Goal: Transaction & Acquisition: Purchase product/service

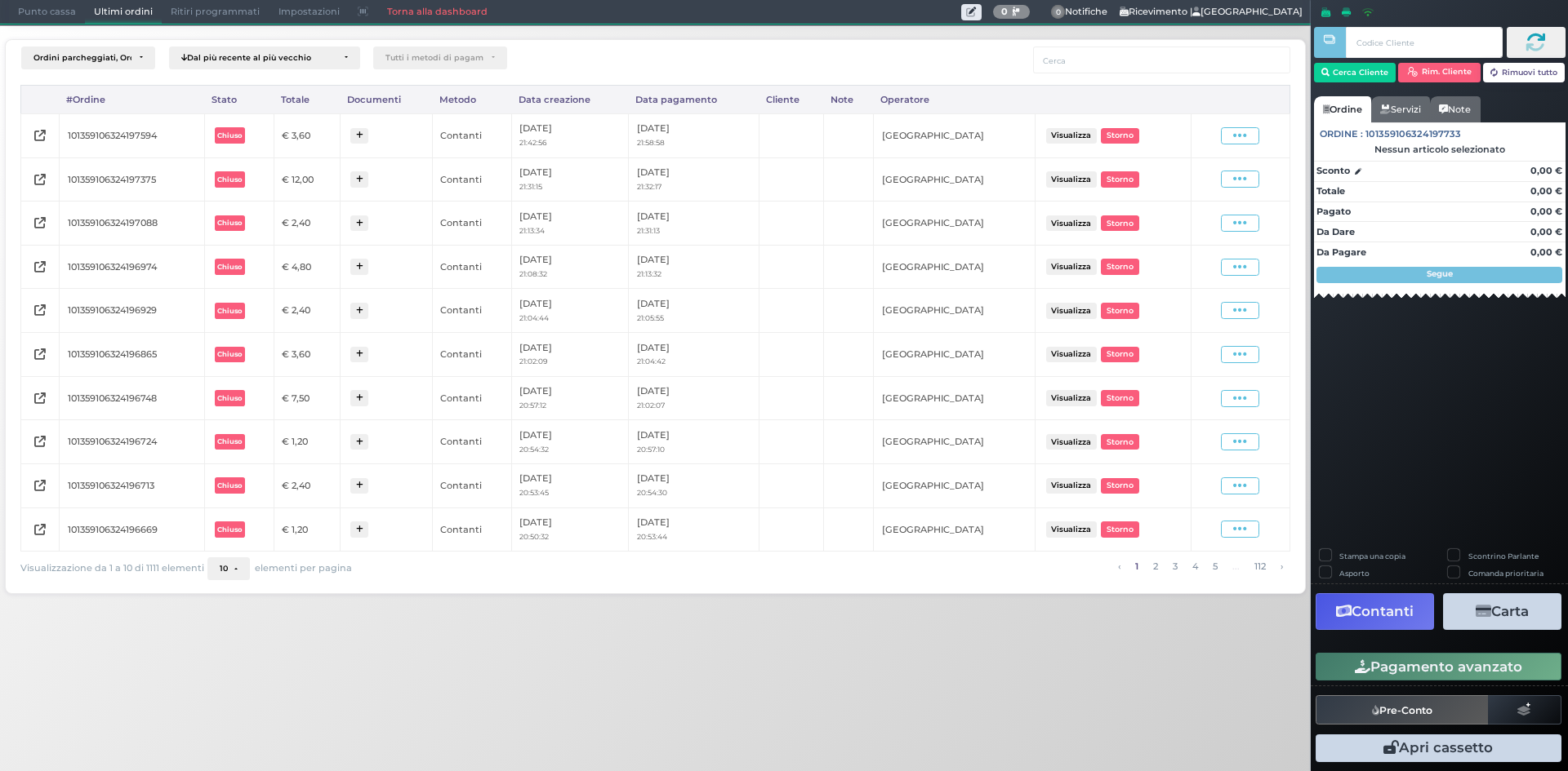
click at [40, 3] on span "Punto cassa" at bounding box center [47, 12] width 76 height 22
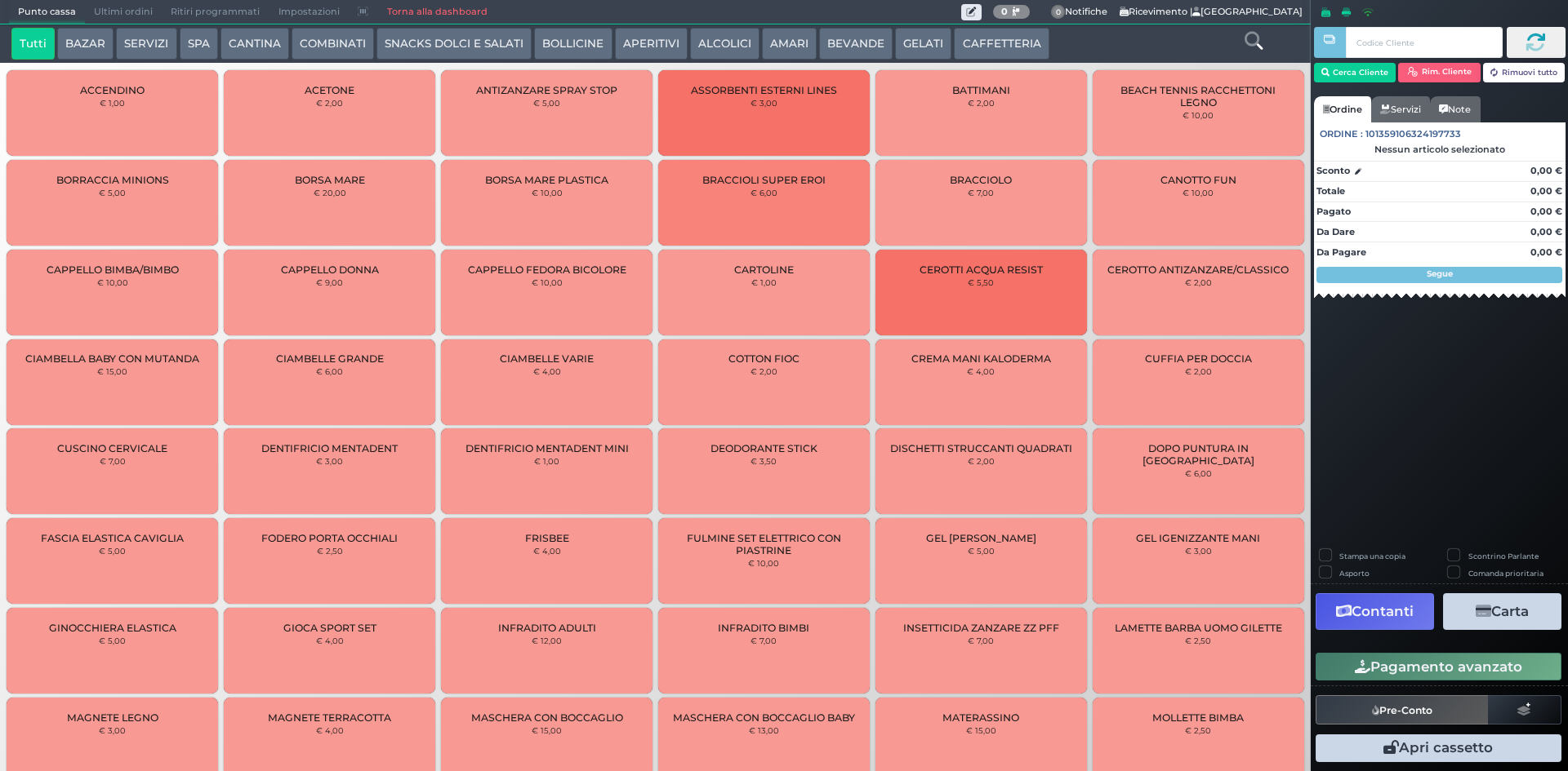
click at [850, 49] on button "BEVANDE" at bounding box center [856, 44] width 74 height 32
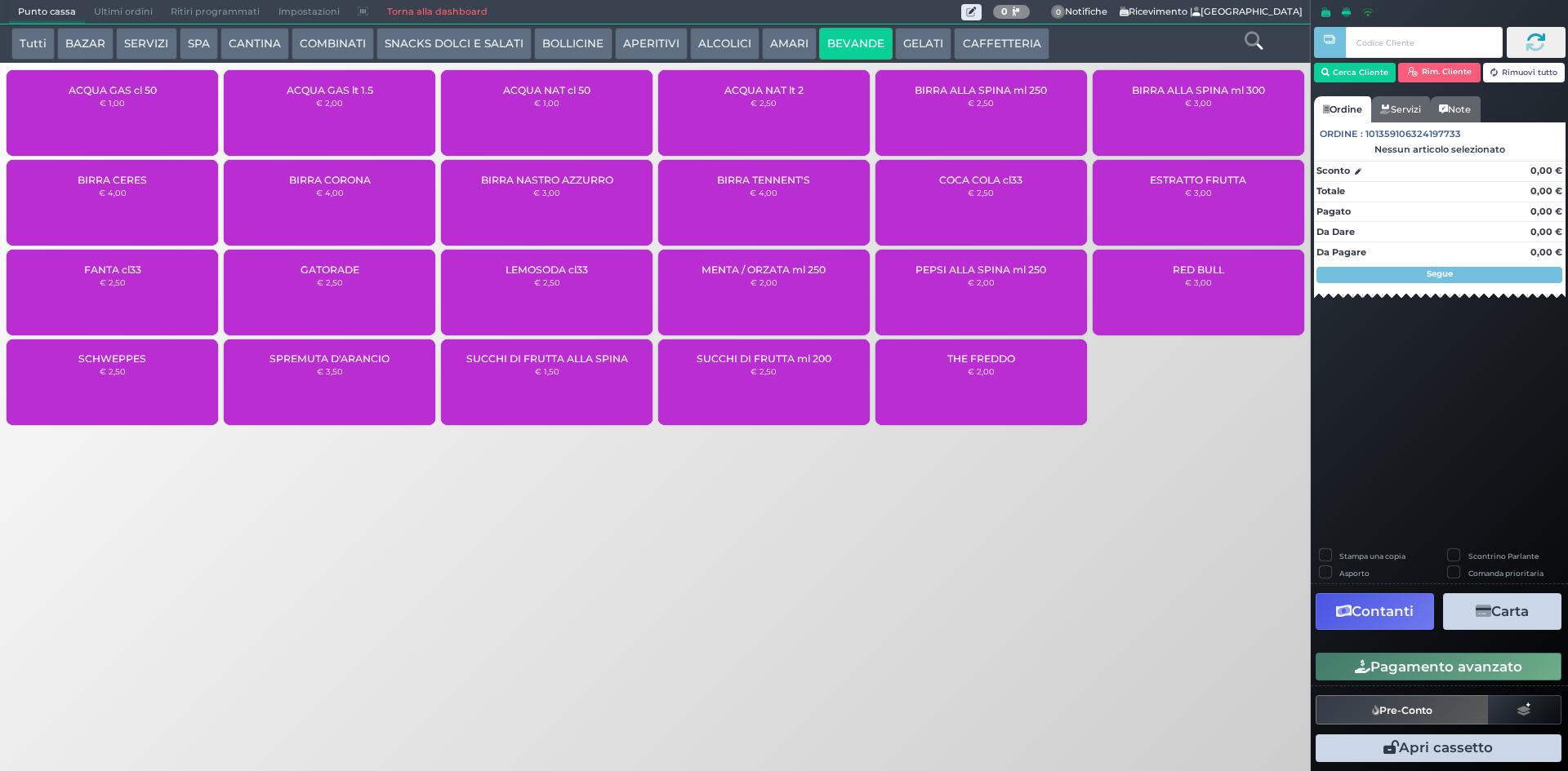
click at [134, 122] on div "ACQUA GAS cl 50 € 1,00" at bounding box center [111, 112] width 211 height 85
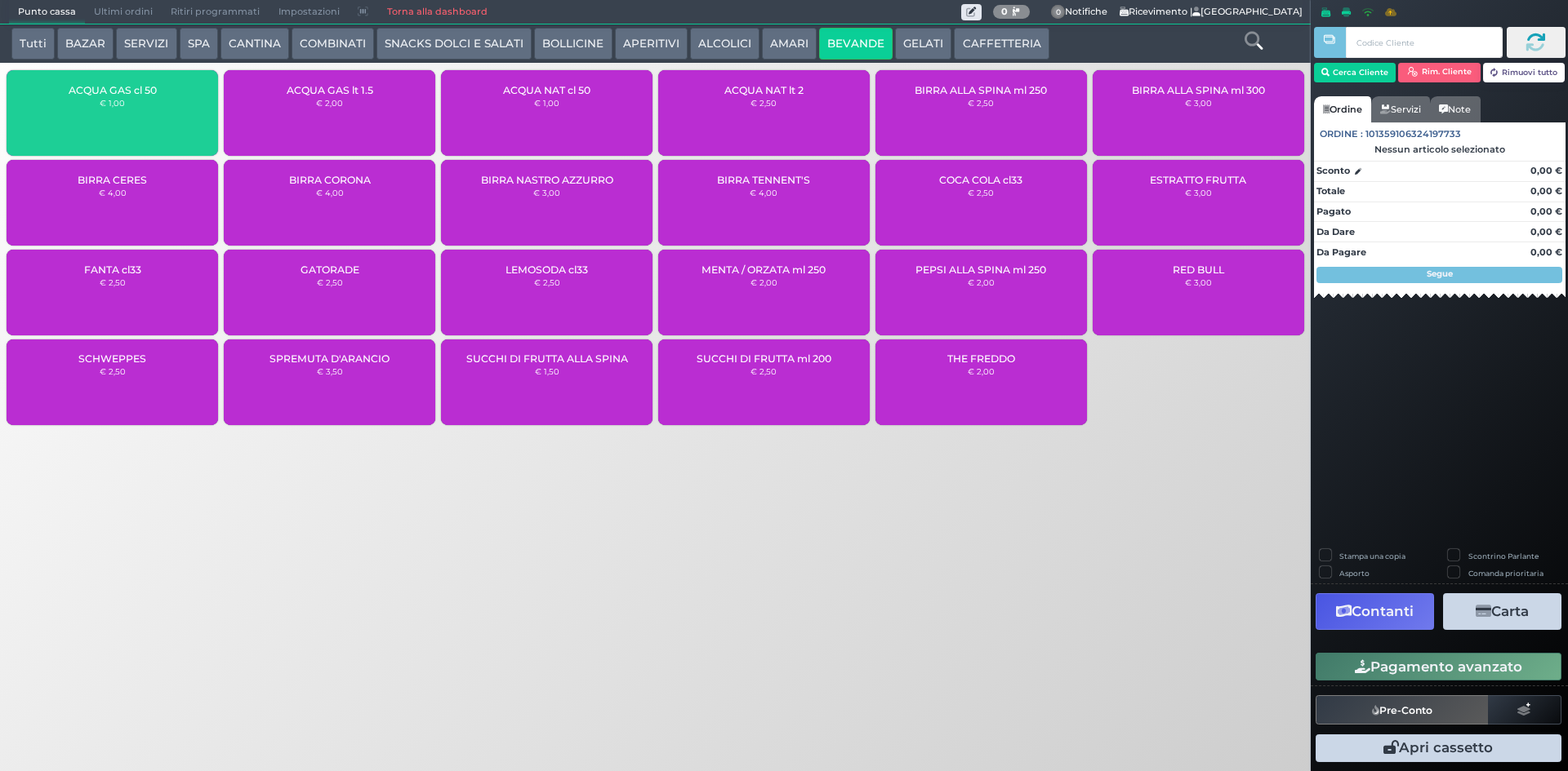
click at [134, 122] on div "ACQUA GAS cl 50 € 1,00" at bounding box center [111, 112] width 211 height 85
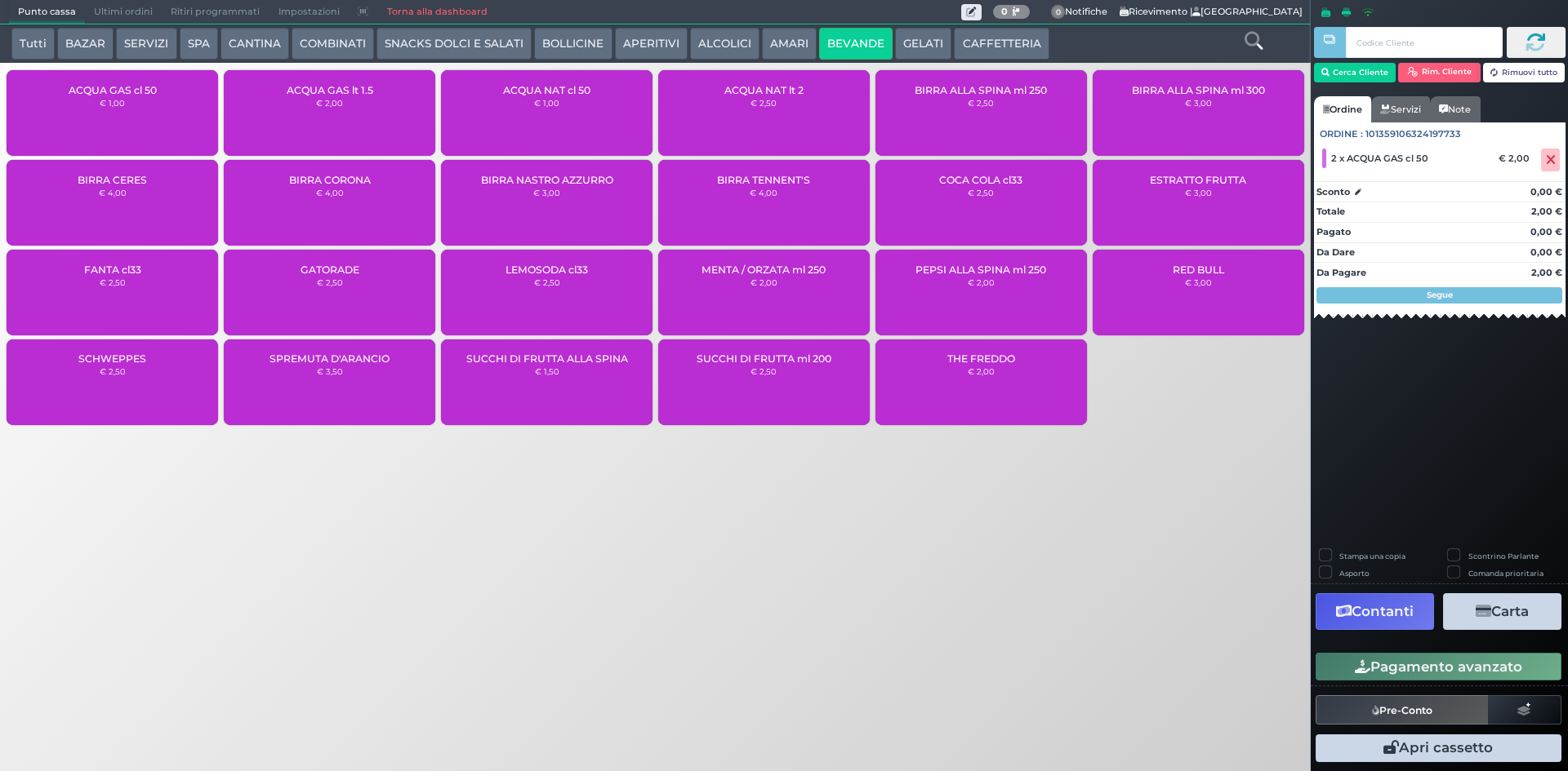
click at [549, 98] on small "€ 1,00" at bounding box center [547, 102] width 25 height 10
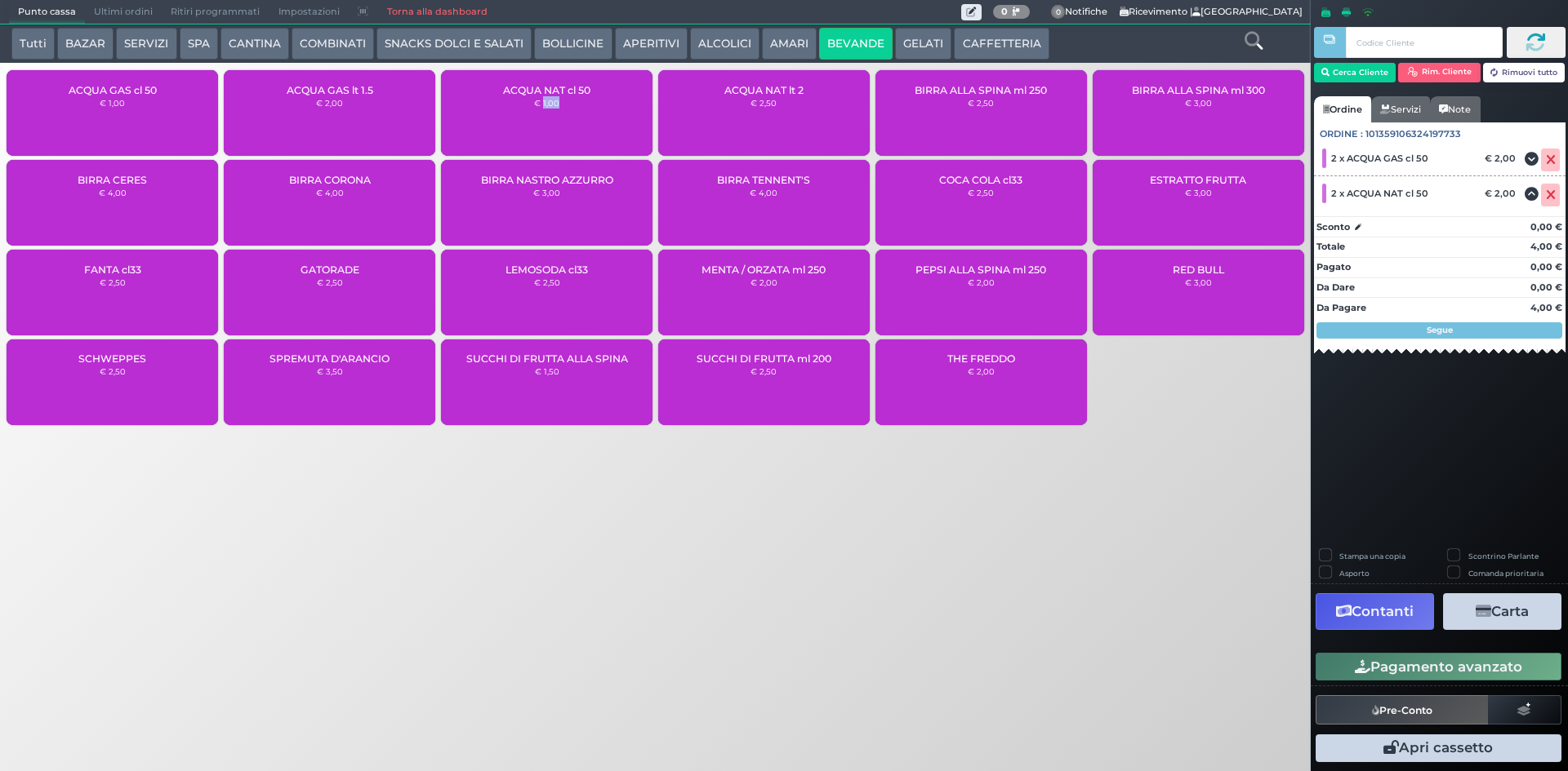
click at [1411, 669] on button "Pagamento avanzato" at bounding box center [1438, 667] width 245 height 28
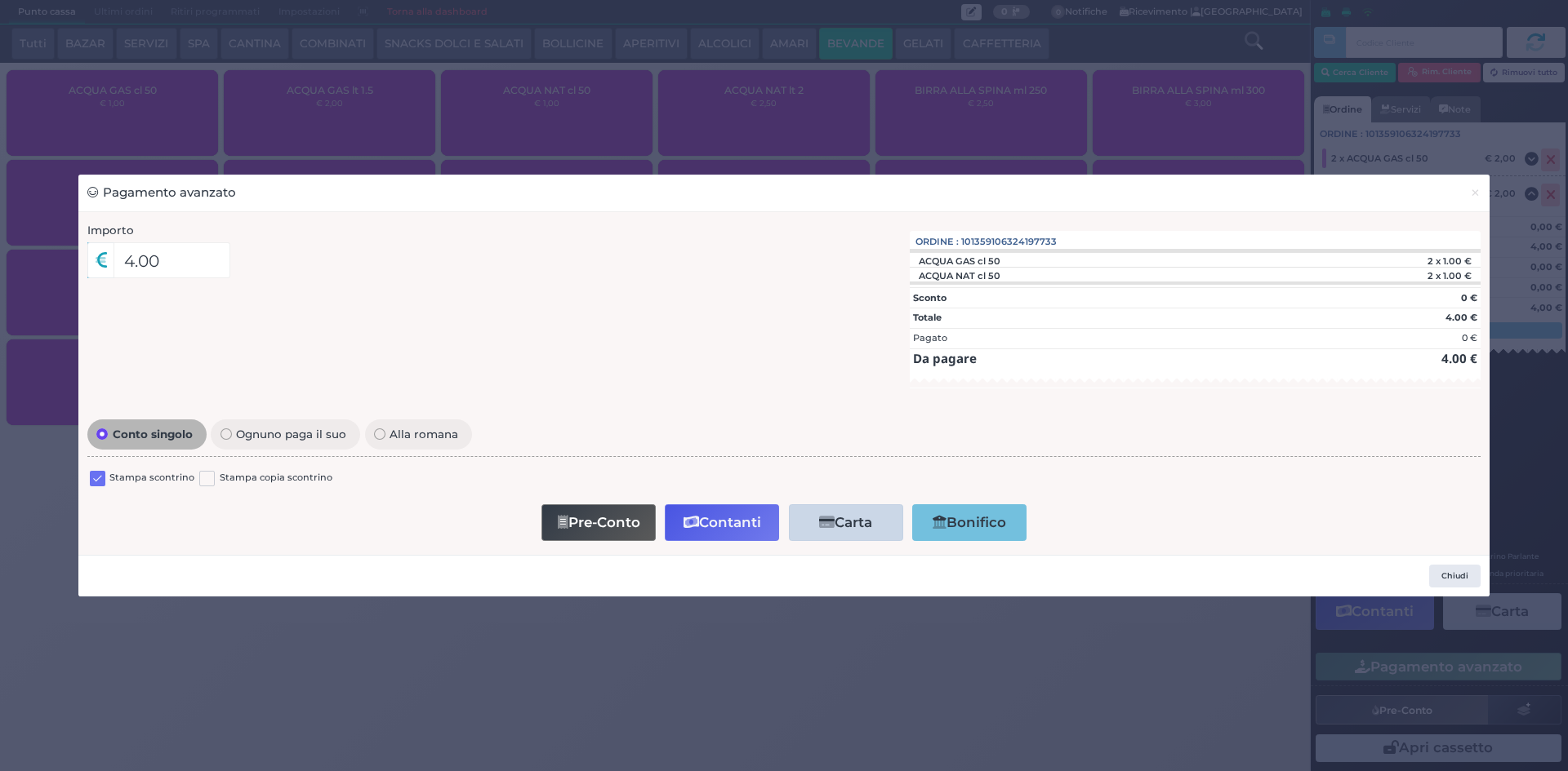
click at [95, 475] on label at bounding box center [97, 478] width 15 height 15
click at [0, 0] on input "checkbox" at bounding box center [0, 0] width 0 height 0
click at [724, 519] on button "Contanti" at bounding box center [721, 522] width 114 height 37
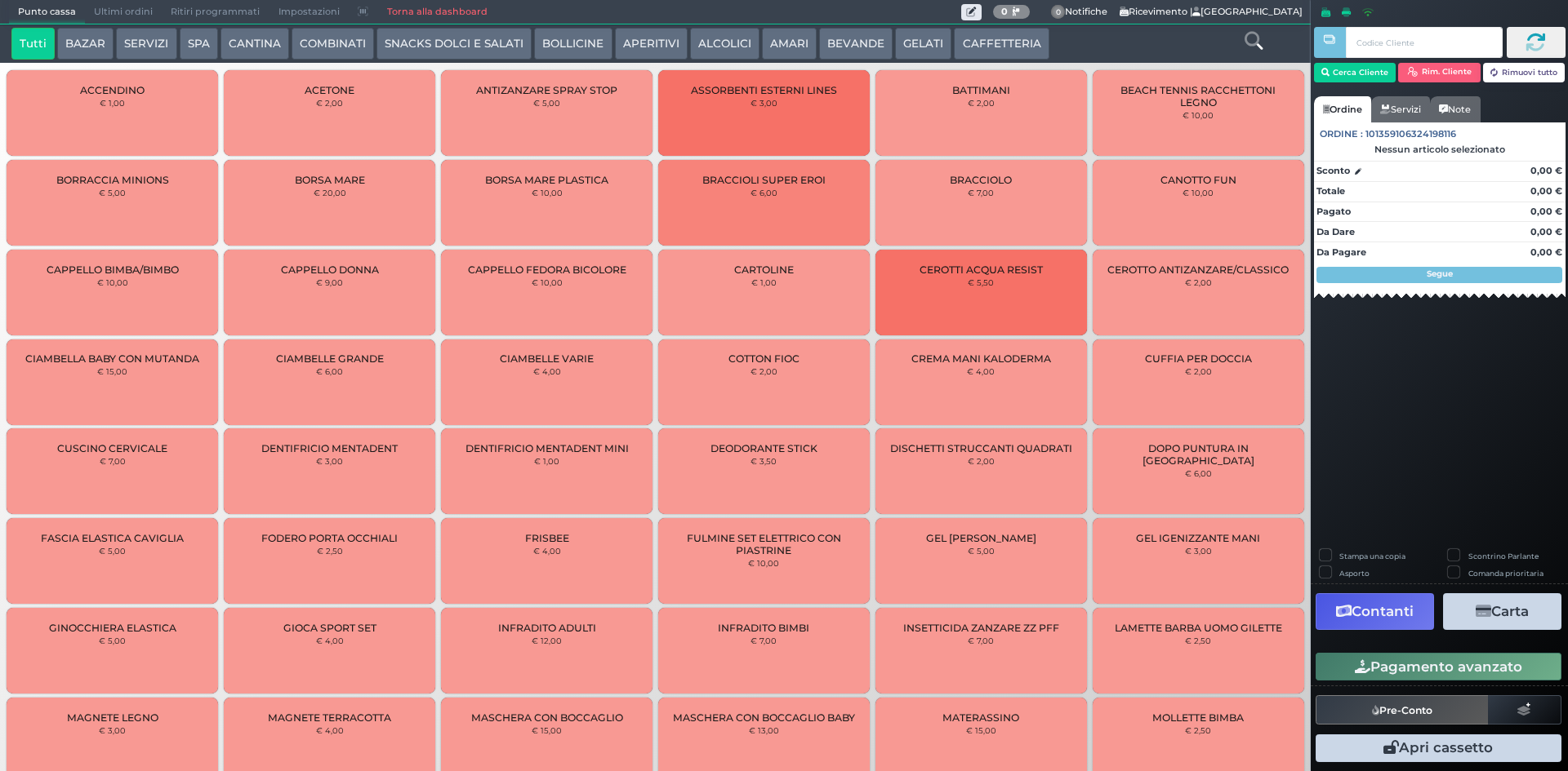
click at [145, 18] on span "Ultimi ordini" at bounding box center [122, 12] width 76 height 22
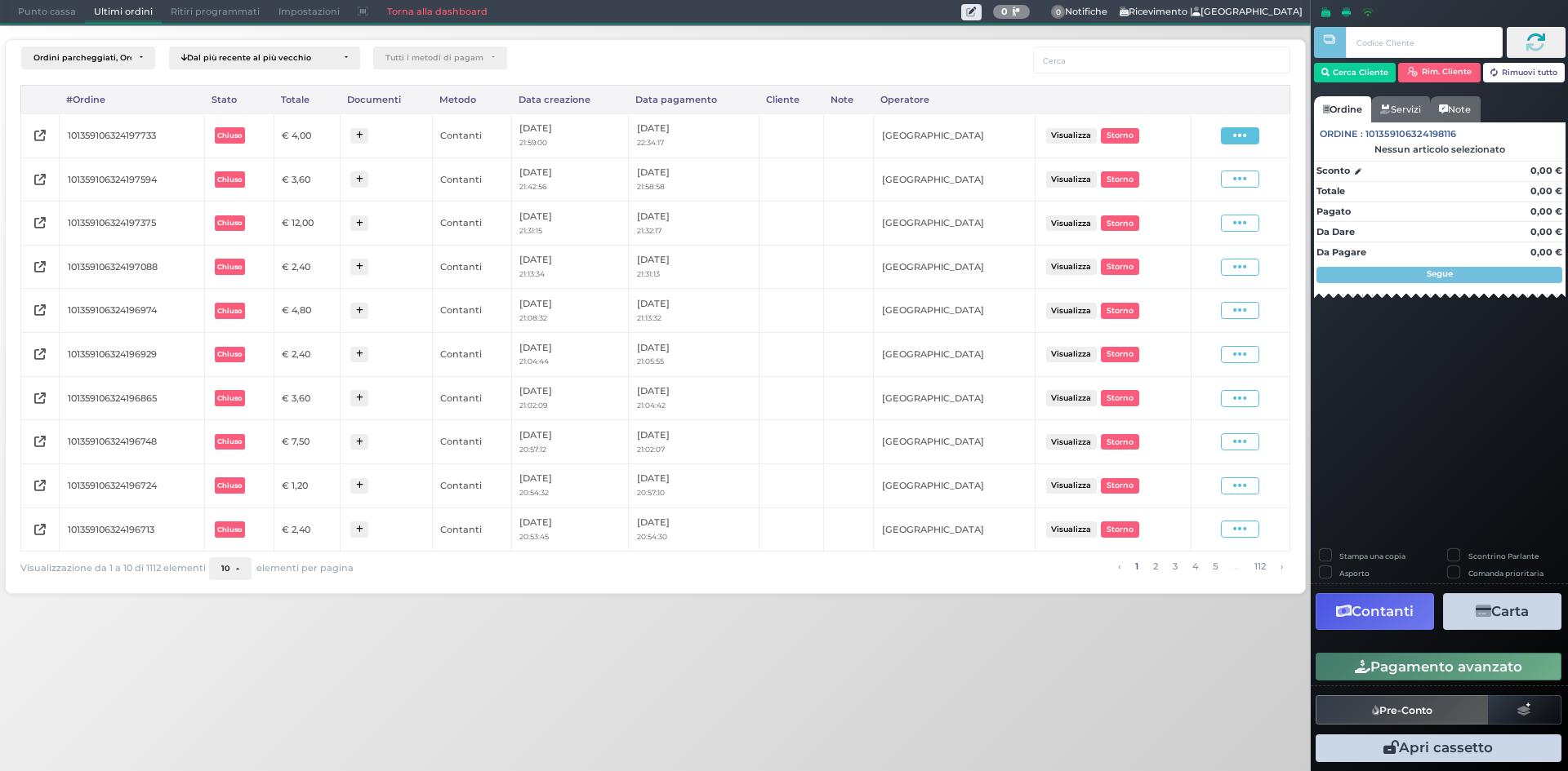
click at [1231, 130] on span at bounding box center [1240, 136] width 39 height 17
click at [1205, 191] on span "Ristampa Pre-Conto" at bounding box center [1201, 182] width 67 height 28
click at [85, 14] on span "Ultimi ordini" at bounding box center [122, 12] width 76 height 22
click at [49, 16] on span "Punto cassa" at bounding box center [47, 12] width 76 height 22
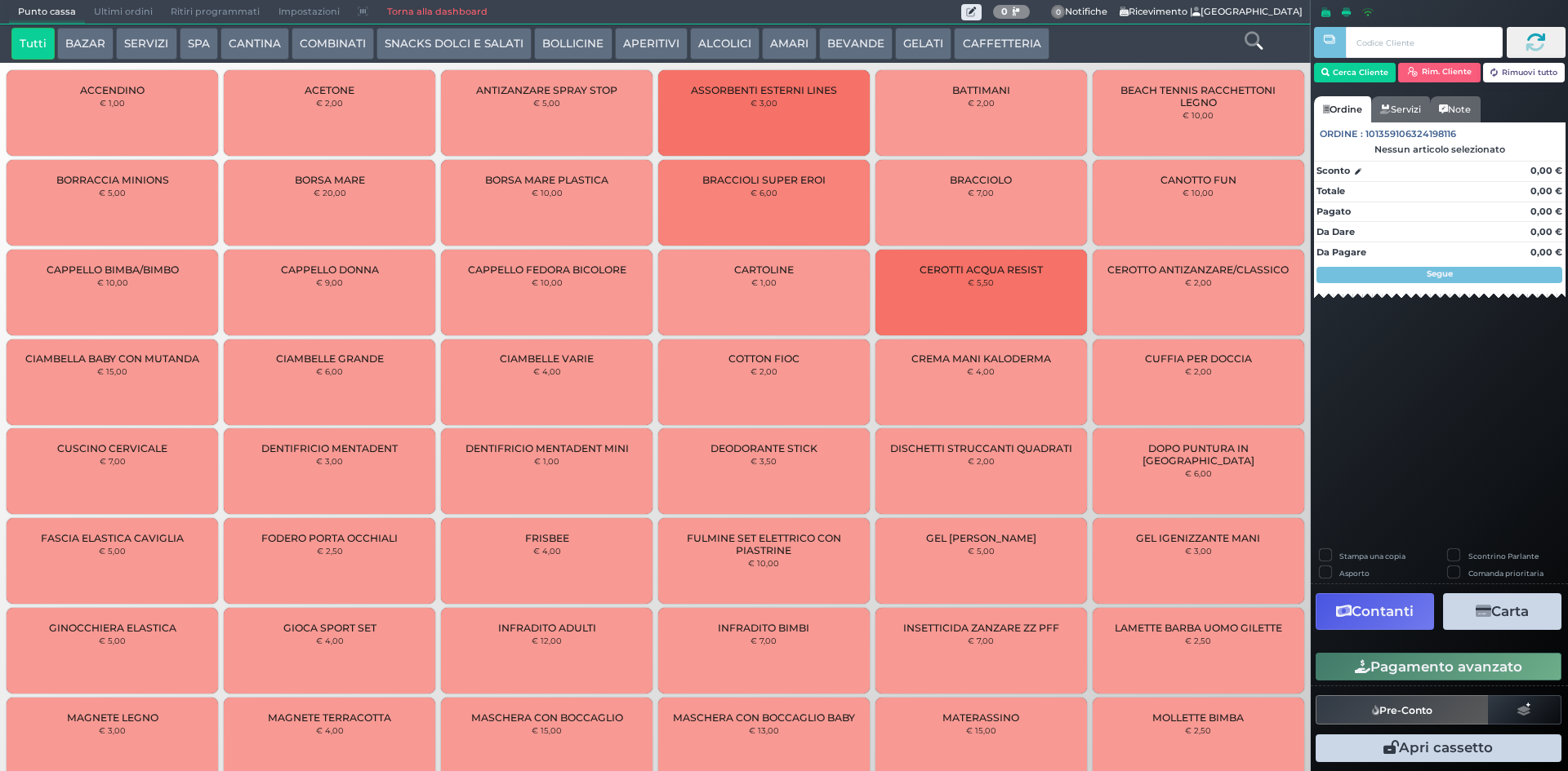
click at [842, 31] on button "BEVANDE" at bounding box center [856, 44] width 74 height 32
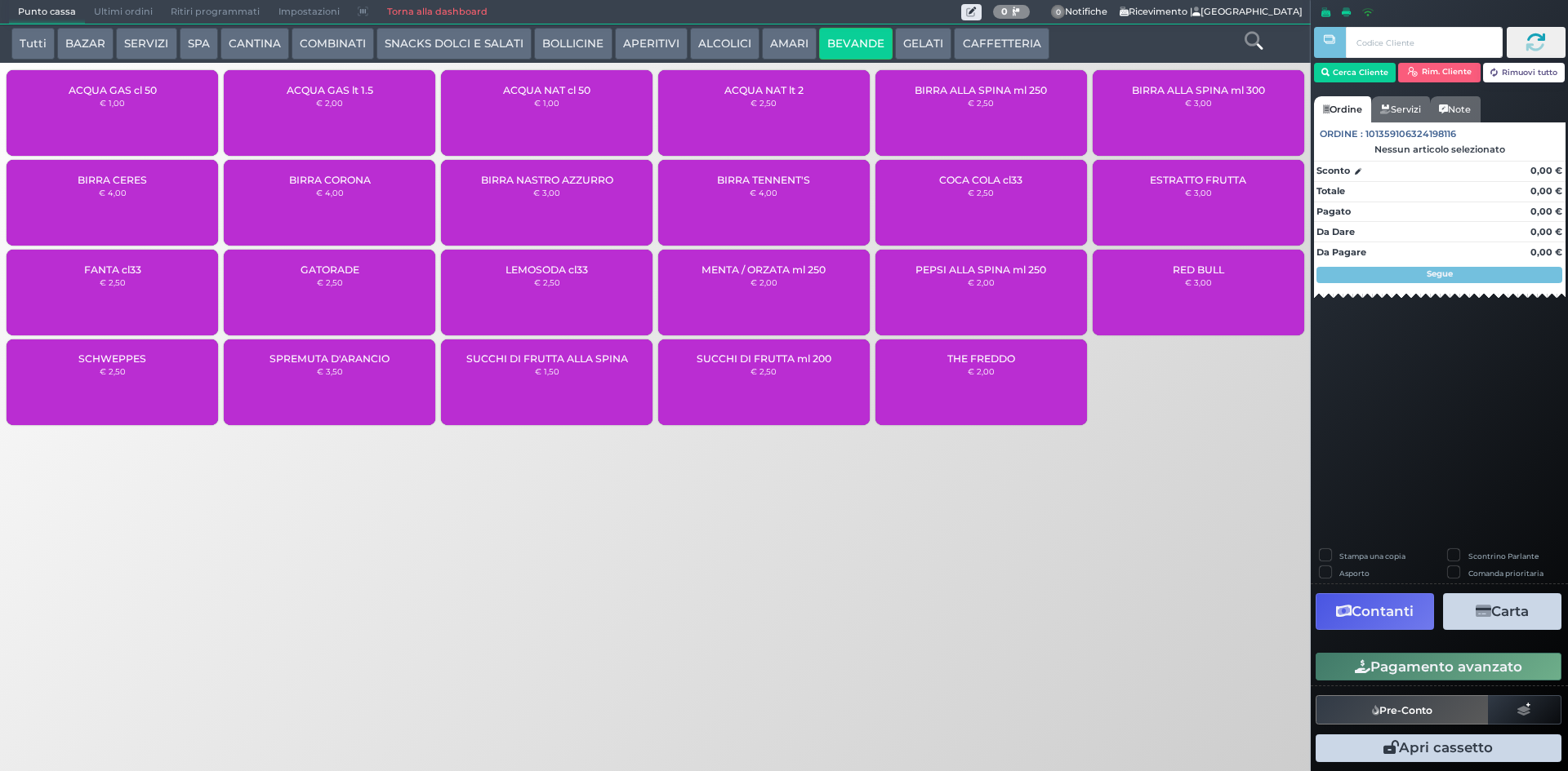
click at [583, 106] on div "ACQUA NAT cl 50 € 1,00" at bounding box center [546, 112] width 211 height 85
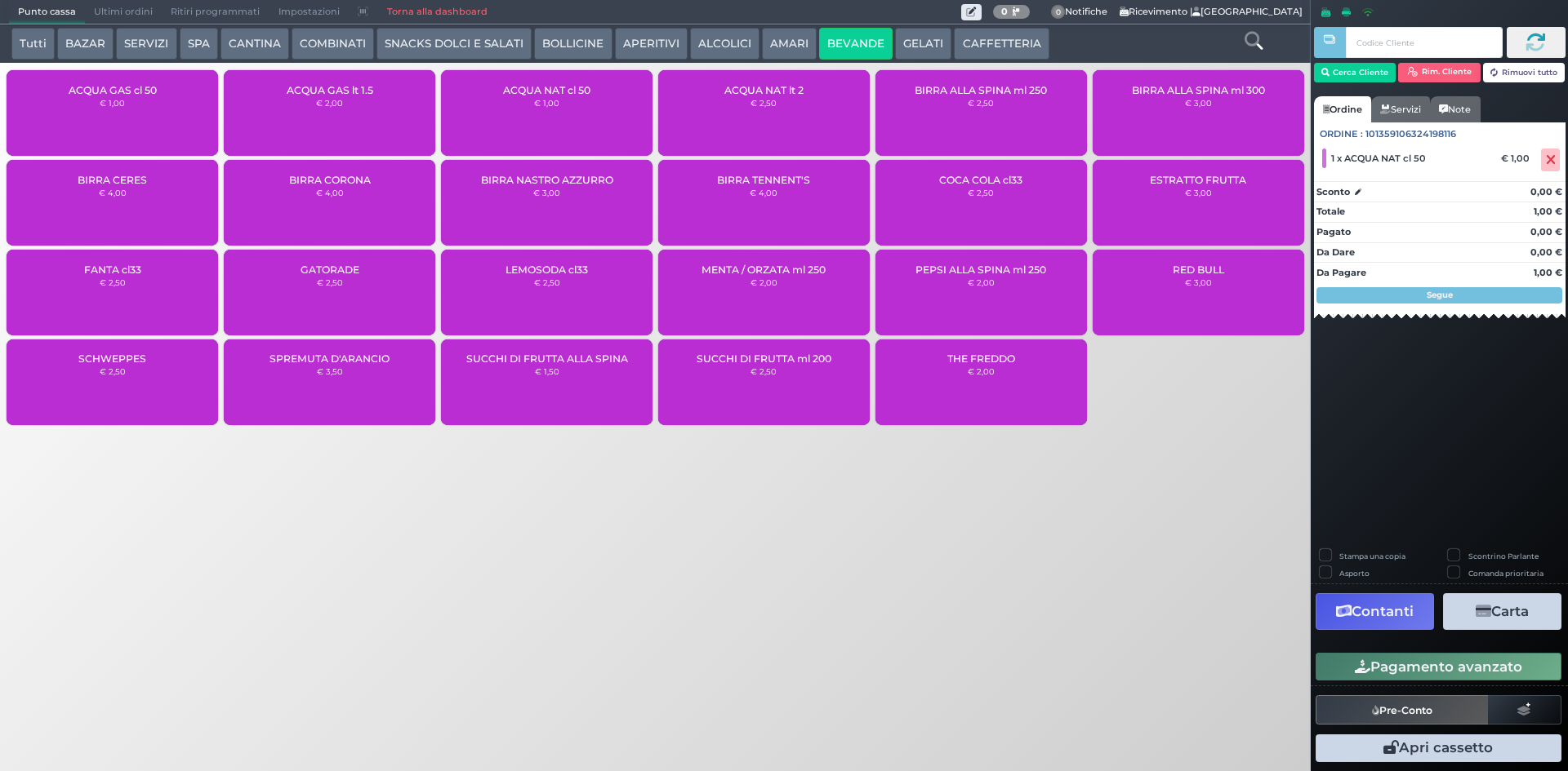
drag, startPoint x: 1419, startPoint y: 672, endPoint x: 1373, endPoint y: 655, distance: 49.0
click at [1417, 671] on button "Pagamento avanzato" at bounding box center [1438, 667] width 245 height 28
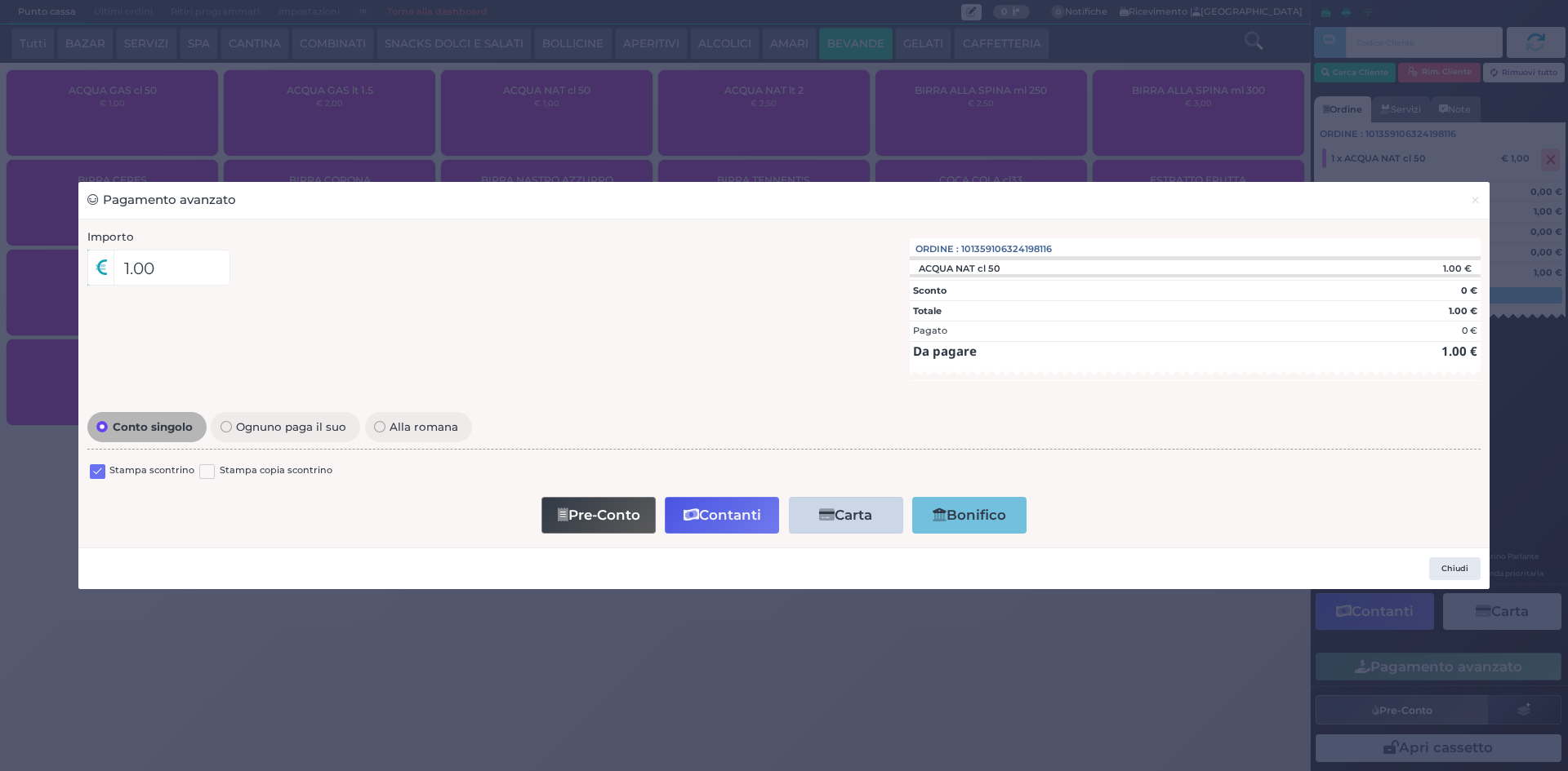
drag, startPoint x: 91, startPoint y: 477, endPoint x: 226, endPoint y: 464, distance: 135.6
click at [91, 476] on label at bounding box center [97, 472] width 15 height 15
click at [0, 0] on input "checkbox" at bounding box center [0, 0] width 0 height 0
click at [698, 496] on div "Pre-Conto Contanti Carta Addebito Card cliente Bonifico" at bounding box center [784, 516] width 1376 height 47
click at [699, 512] on button "Contanti" at bounding box center [721, 515] width 114 height 37
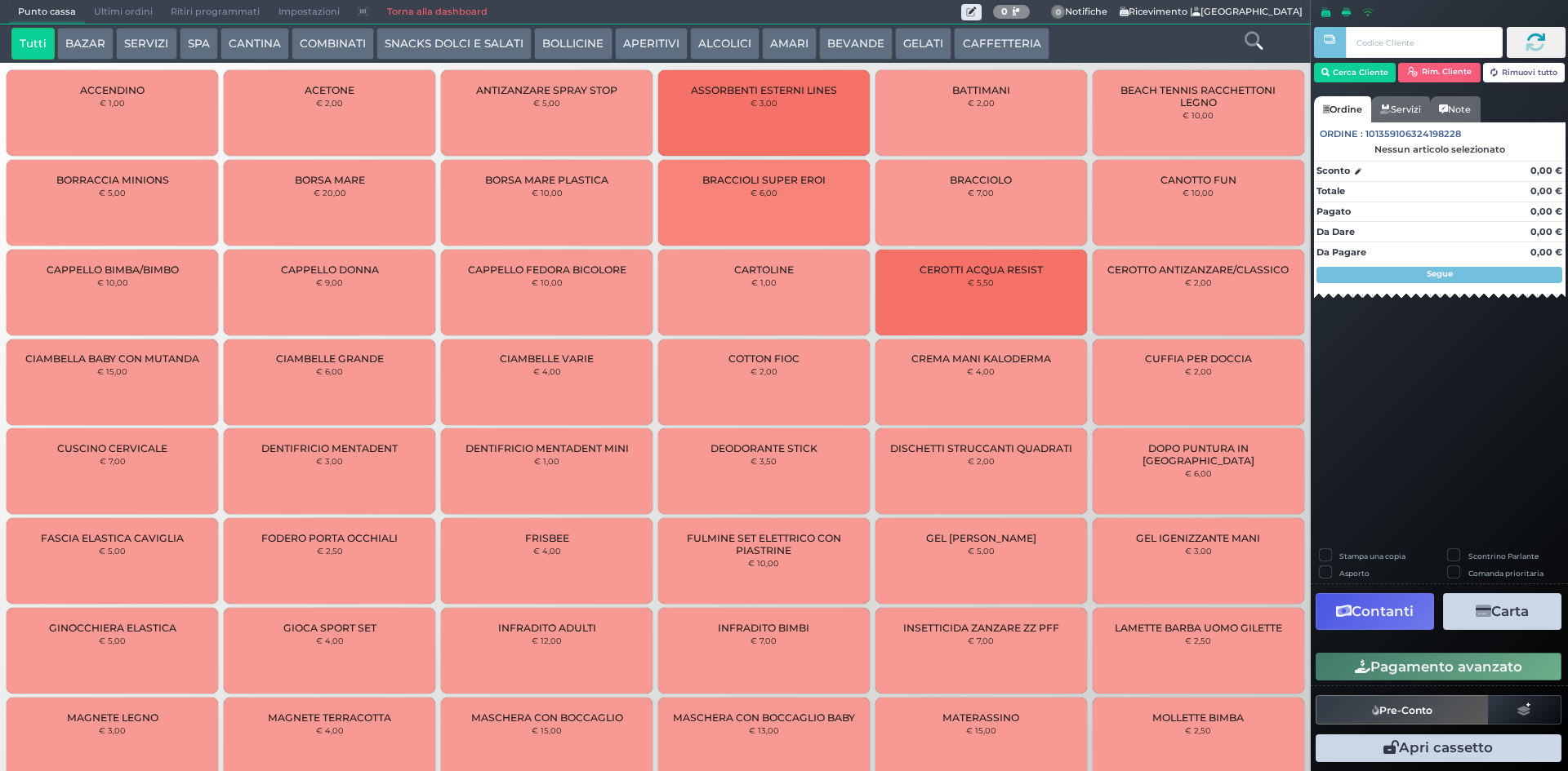
click at [105, 13] on span "Ultimi ordini" at bounding box center [122, 12] width 76 height 22
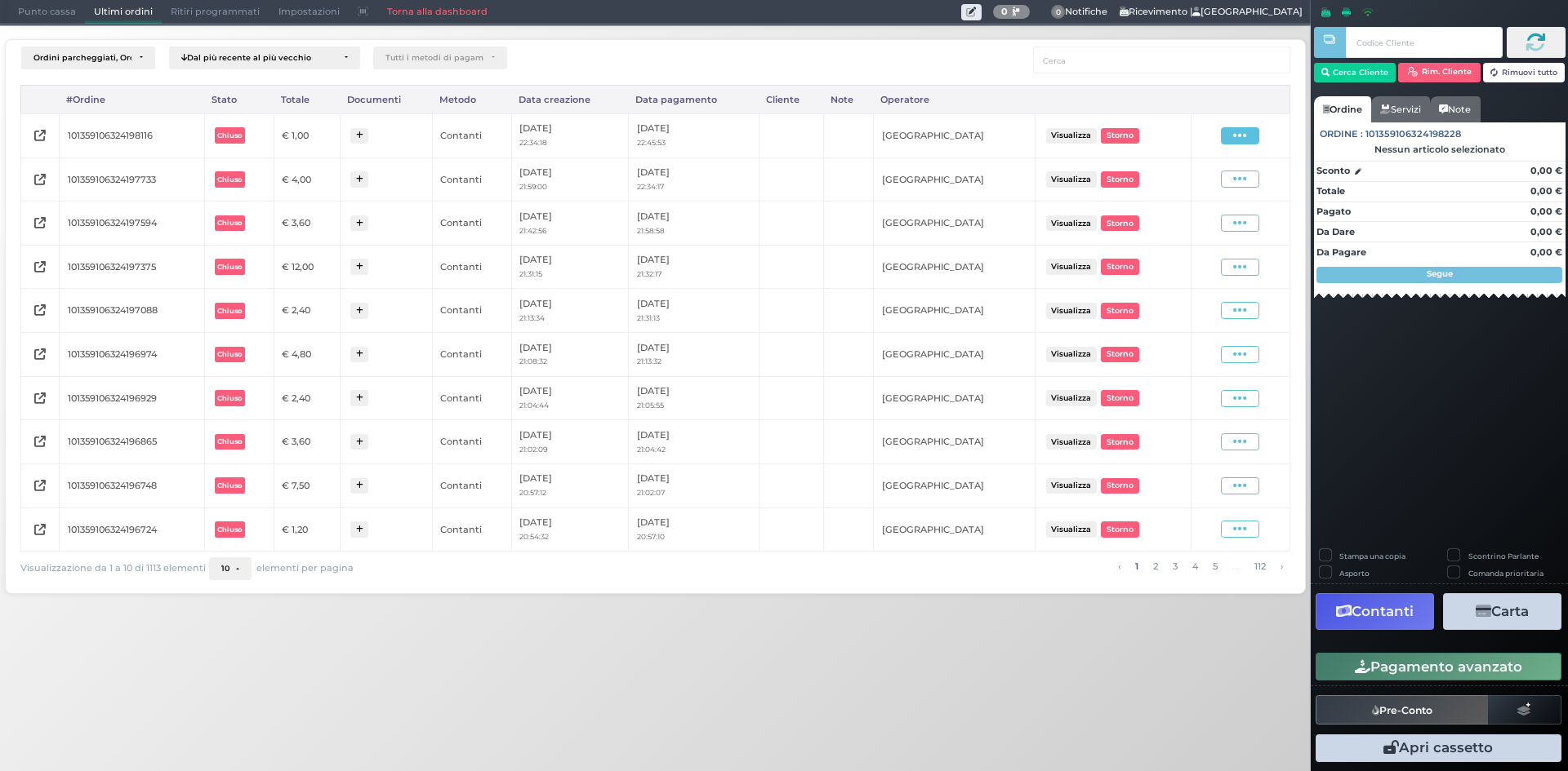
click at [1256, 142] on span at bounding box center [1240, 136] width 39 height 17
click at [1223, 182] on span "Ristampa Pre-Conto" at bounding box center [1201, 182] width 67 height 28
click at [21, 14] on span "Punto cassa" at bounding box center [47, 12] width 76 height 22
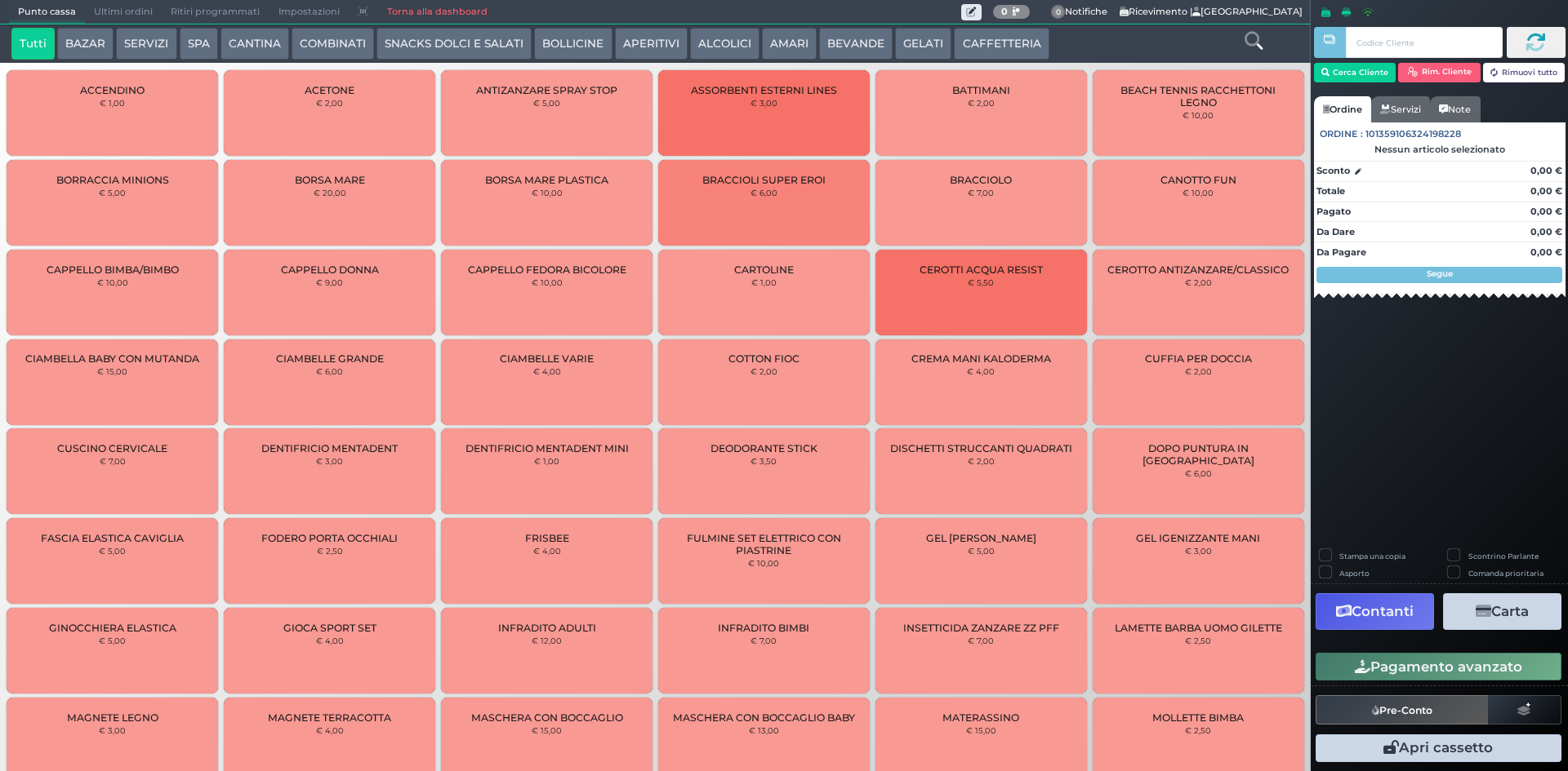
click at [841, 47] on button "BEVANDE" at bounding box center [856, 44] width 74 height 32
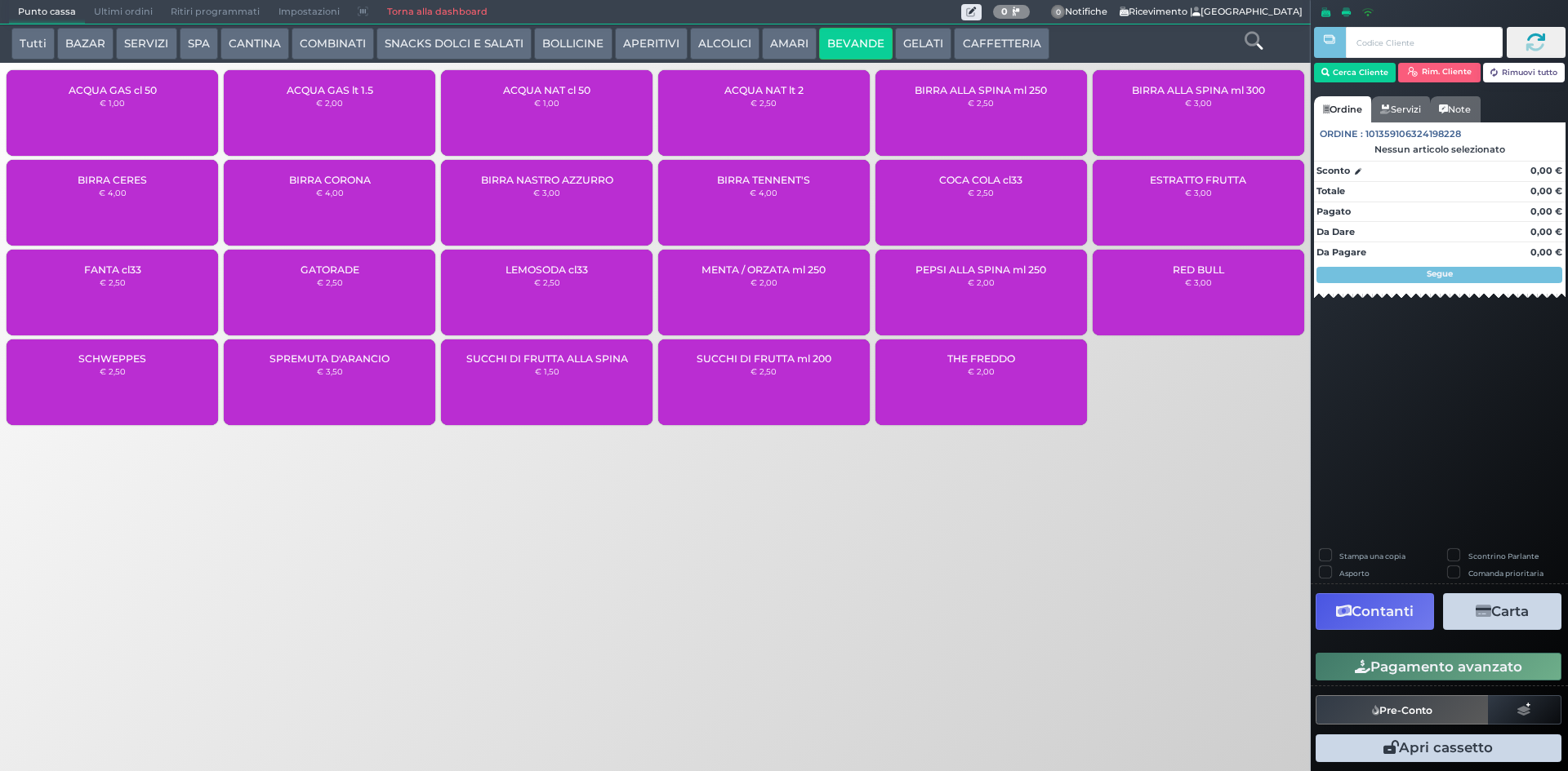
click at [139, 123] on div "ACQUA GAS cl 50 € 1,00" at bounding box center [111, 112] width 211 height 85
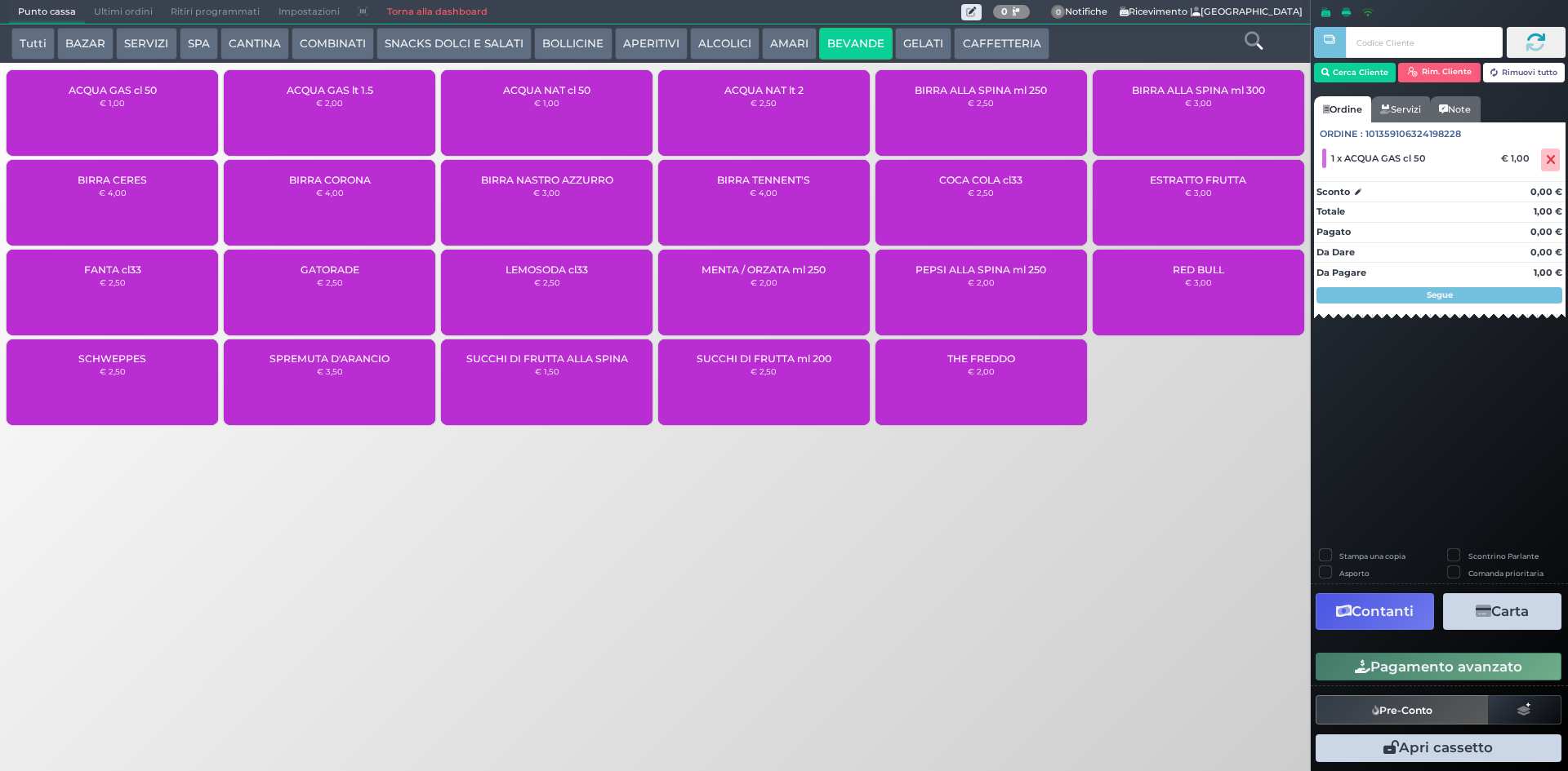
click at [1414, 675] on button "Pagamento avanzato" at bounding box center [1438, 667] width 245 height 28
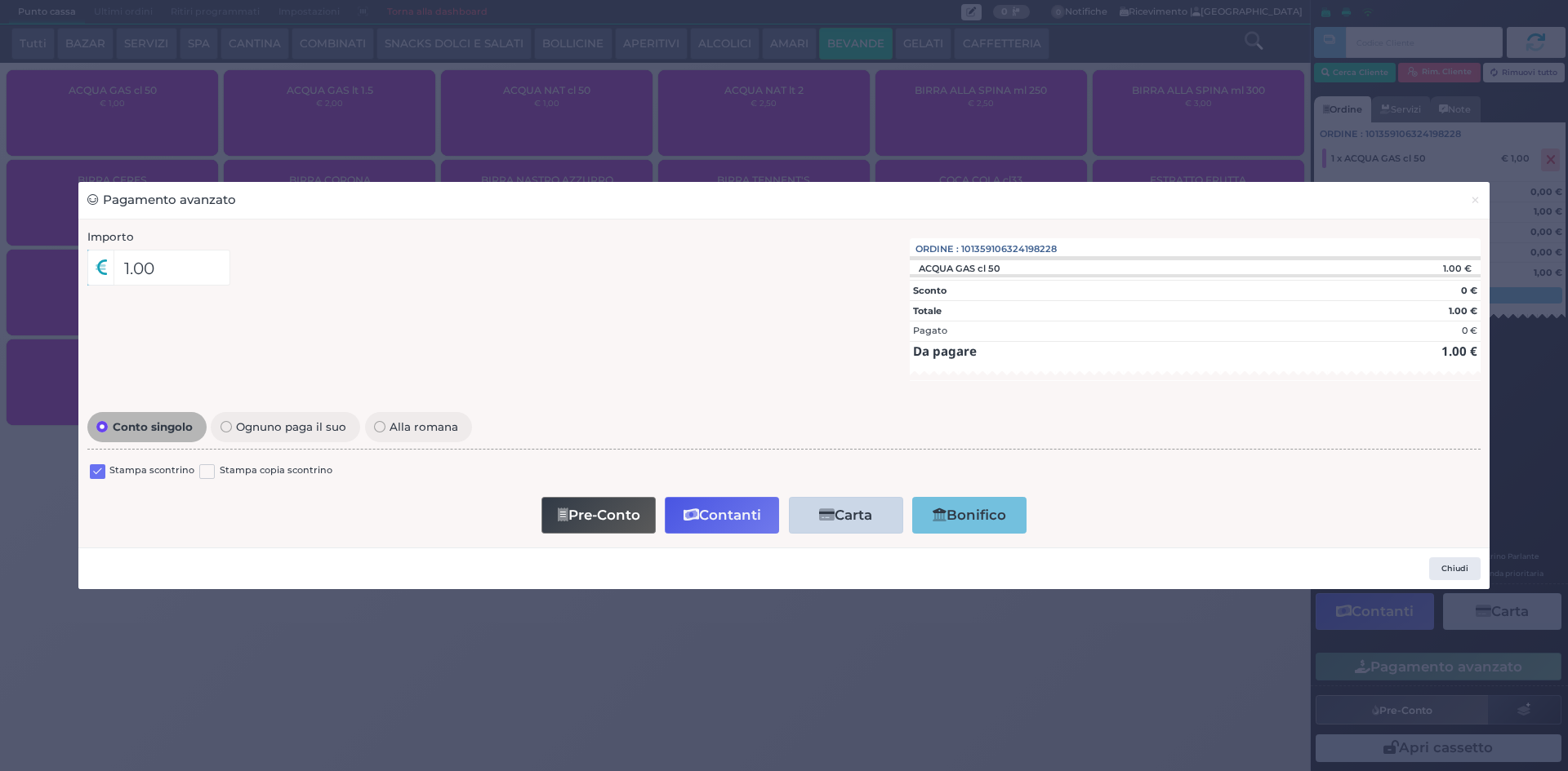
click at [96, 465] on label at bounding box center [97, 472] width 15 height 15
click at [0, 0] on input "checkbox" at bounding box center [0, 0] width 0 height 0
click at [725, 510] on button "Contanti" at bounding box center [721, 515] width 114 height 37
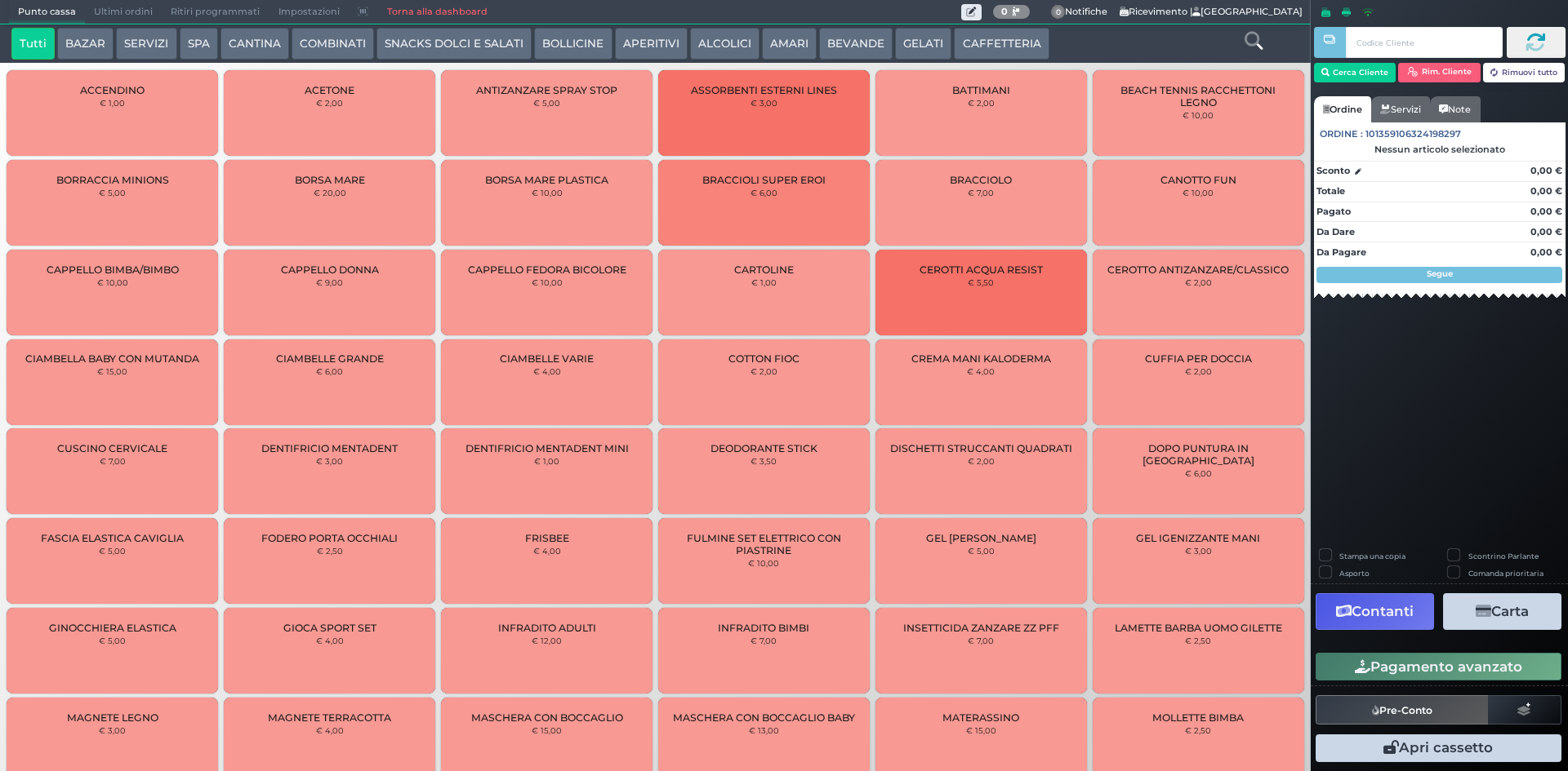
click at [141, 4] on span "Ultimi ordini" at bounding box center [122, 12] width 76 height 22
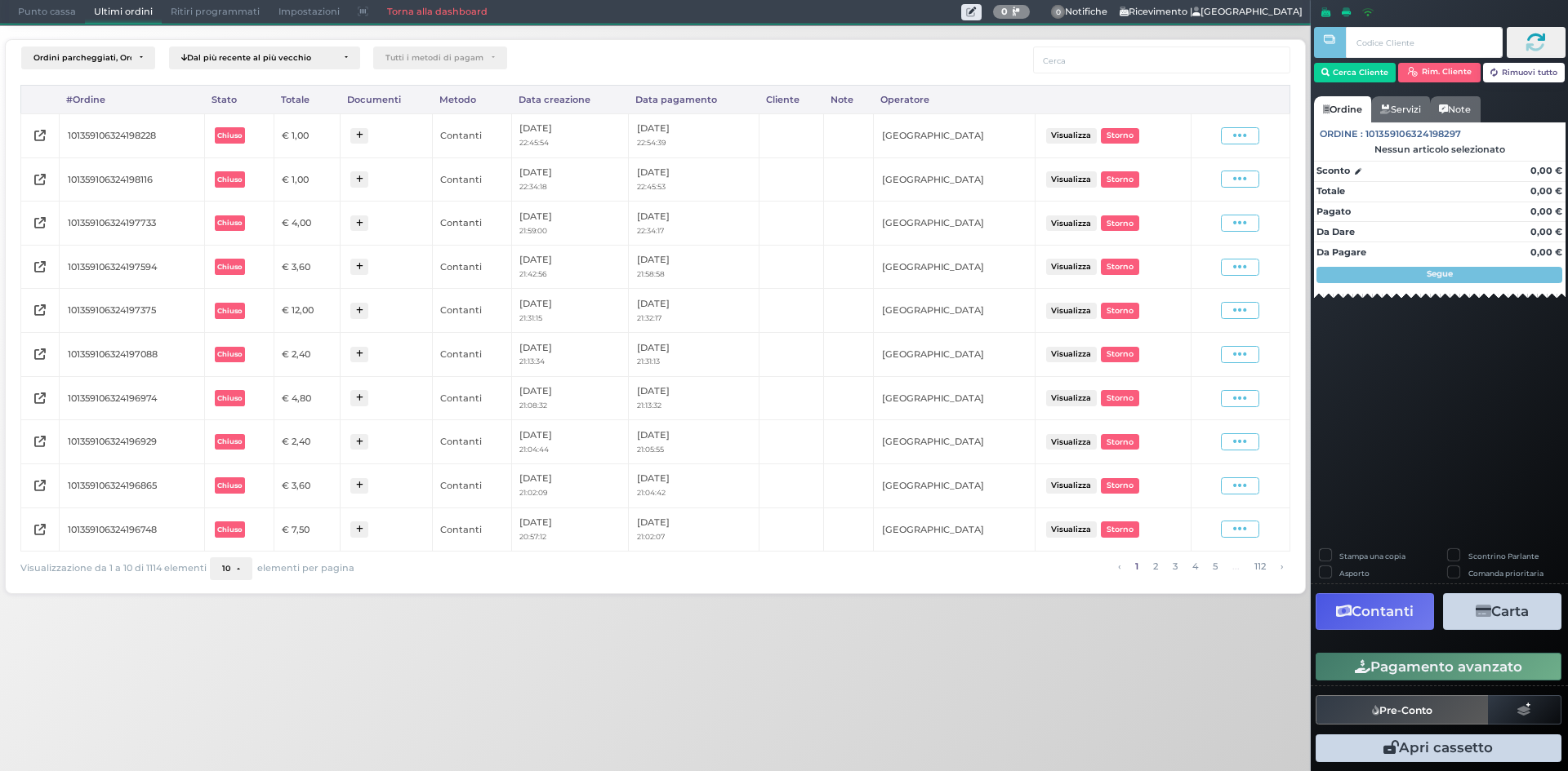
drag, startPoint x: 1252, startPoint y: 145, endPoint x: 1242, endPoint y: 145, distance: 10.0
click at [1252, 145] on div "Visualizza Ristampa Pre-Conto Storno" at bounding box center [1240, 136] width 82 height 22
click at [1226, 139] on span at bounding box center [1240, 136] width 39 height 17
click at [1219, 176] on span "Ristampa Pre-Conto" at bounding box center [1201, 182] width 67 height 28
click at [60, 22] on span "Punto cassa" at bounding box center [47, 12] width 76 height 22
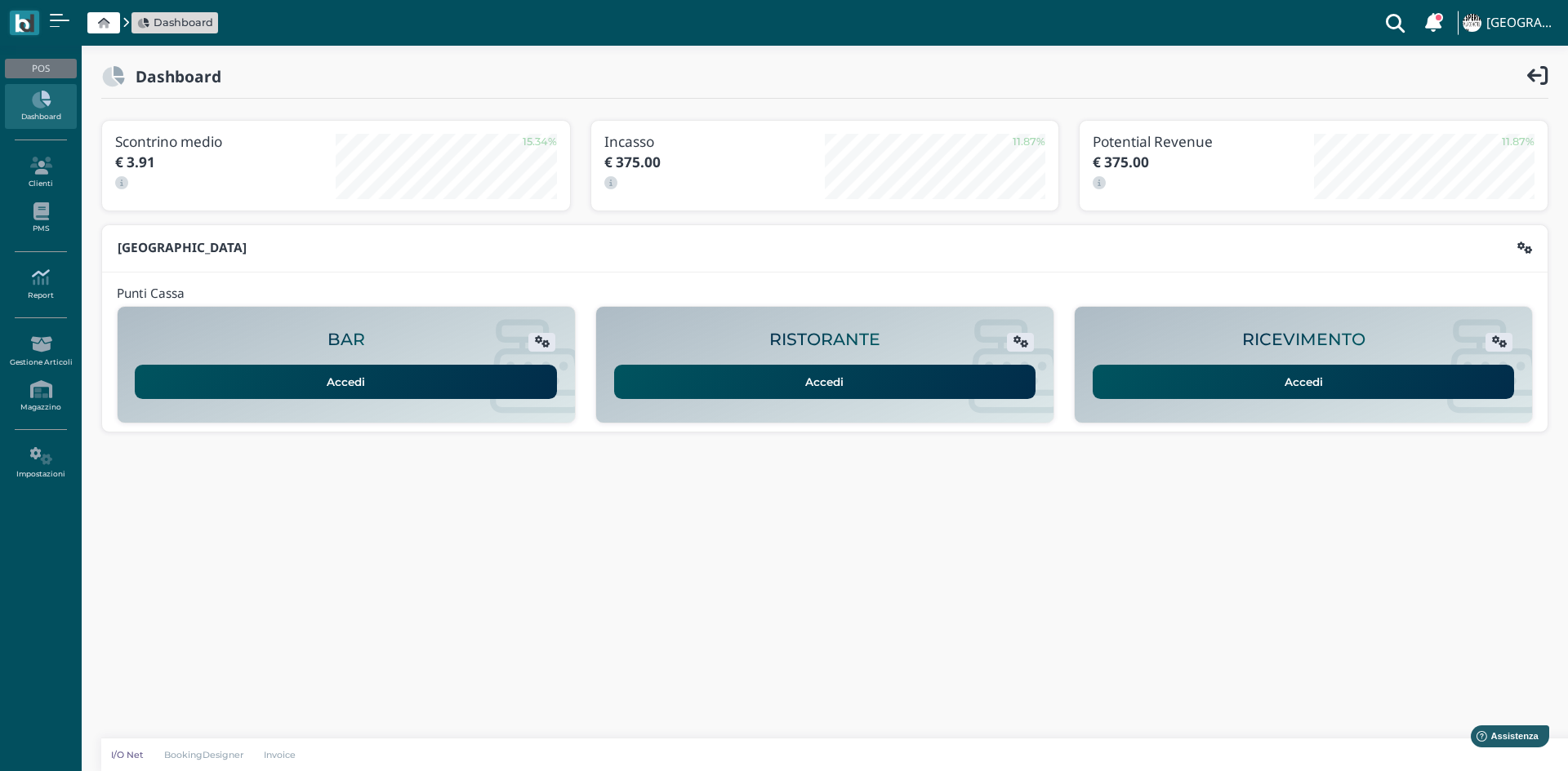
click at [46, 280] on icon at bounding box center [40, 278] width 71 height 18
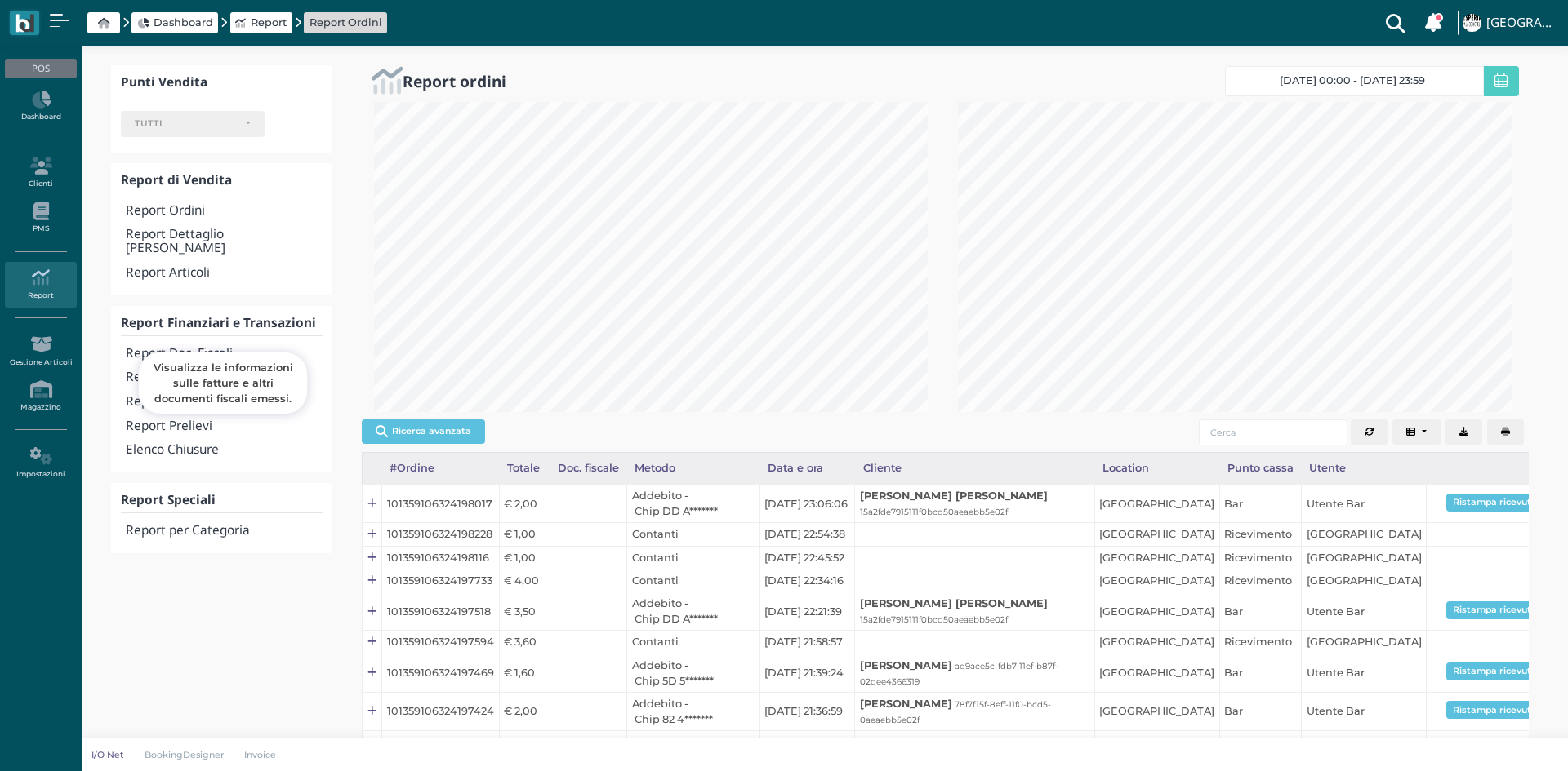
select select
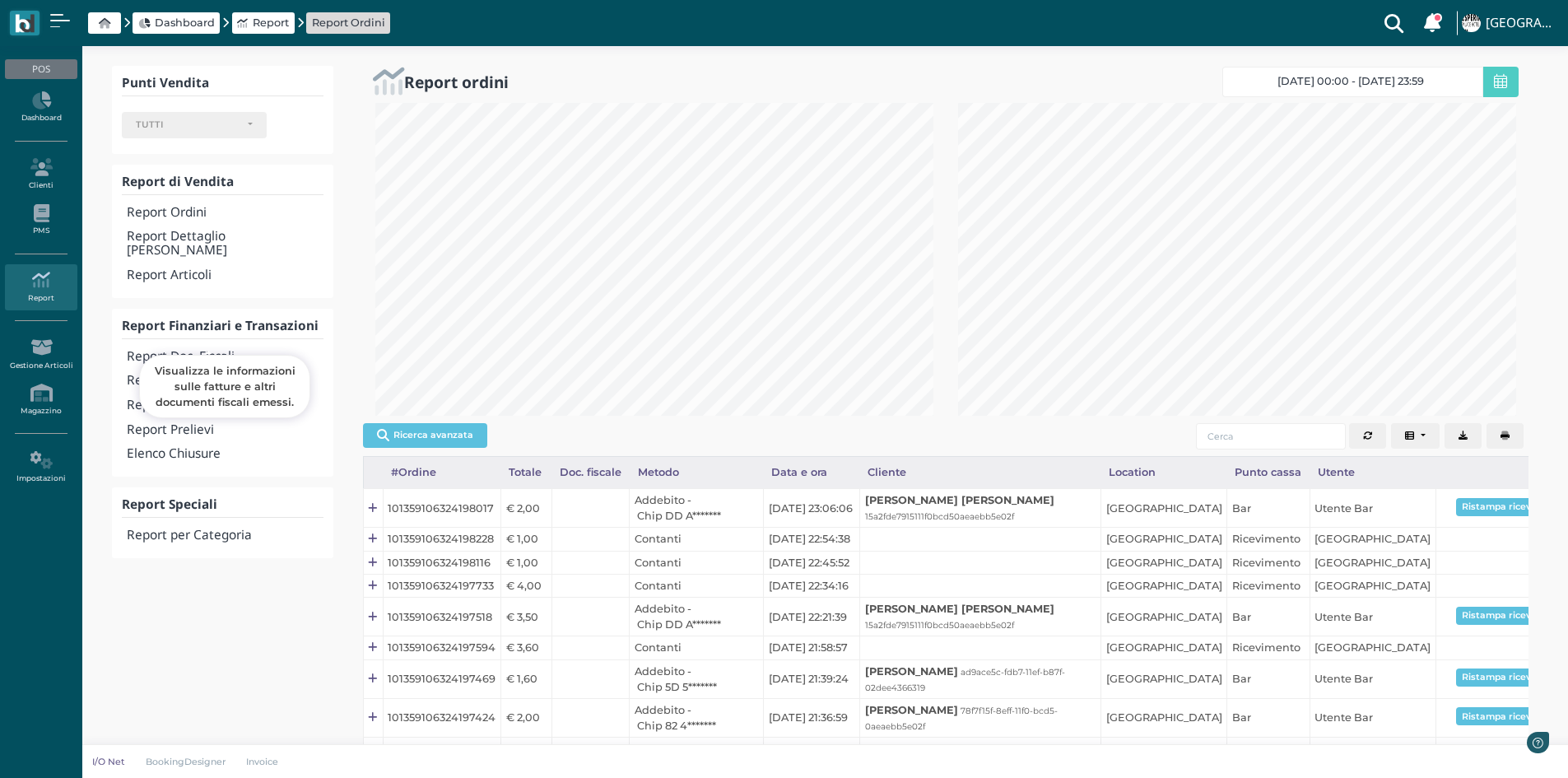
scroll to position [313, 583]
click at [200, 374] on h4 "Report Transazioni" at bounding box center [225, 380] width 196 height 14
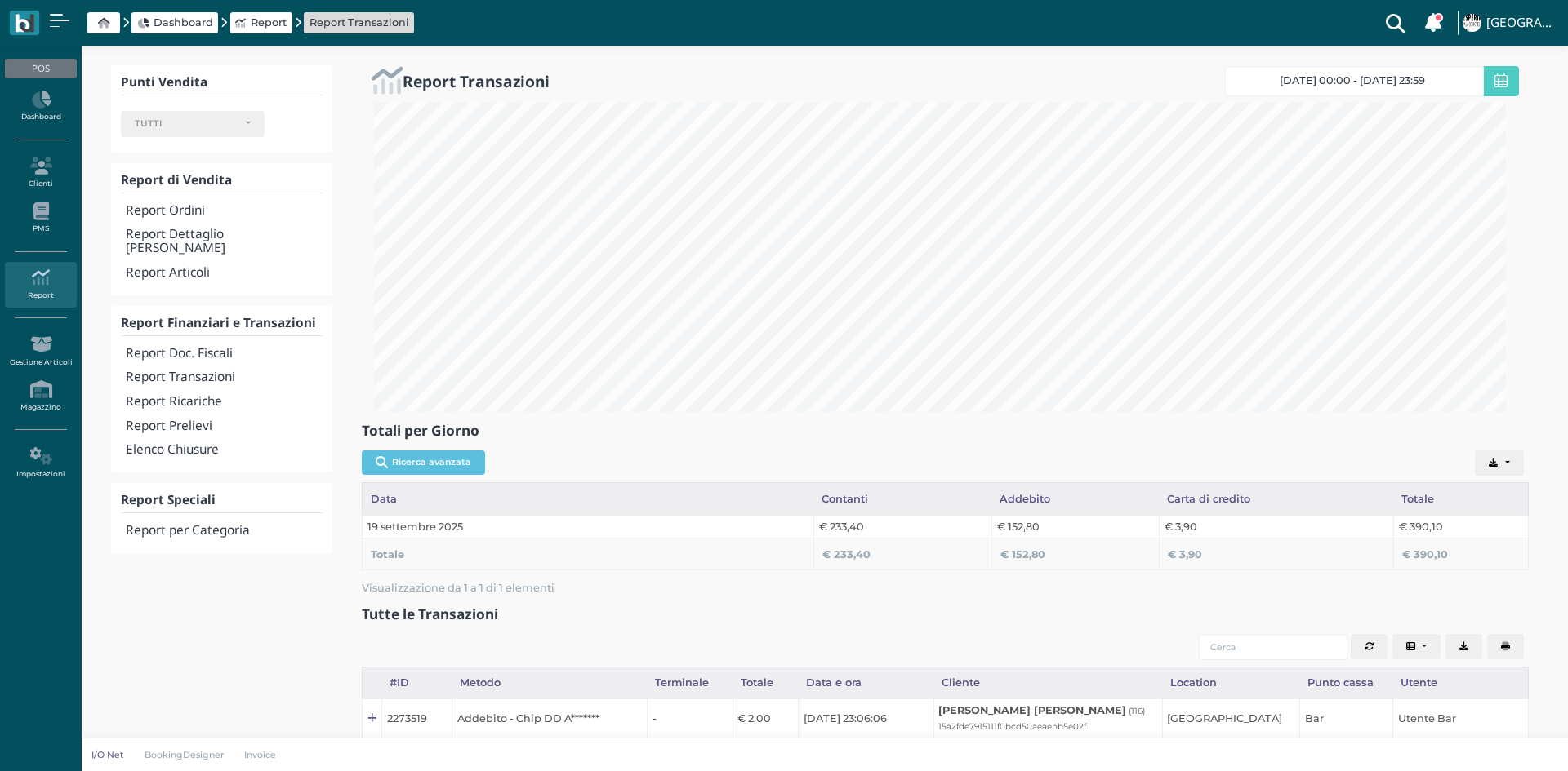
select select
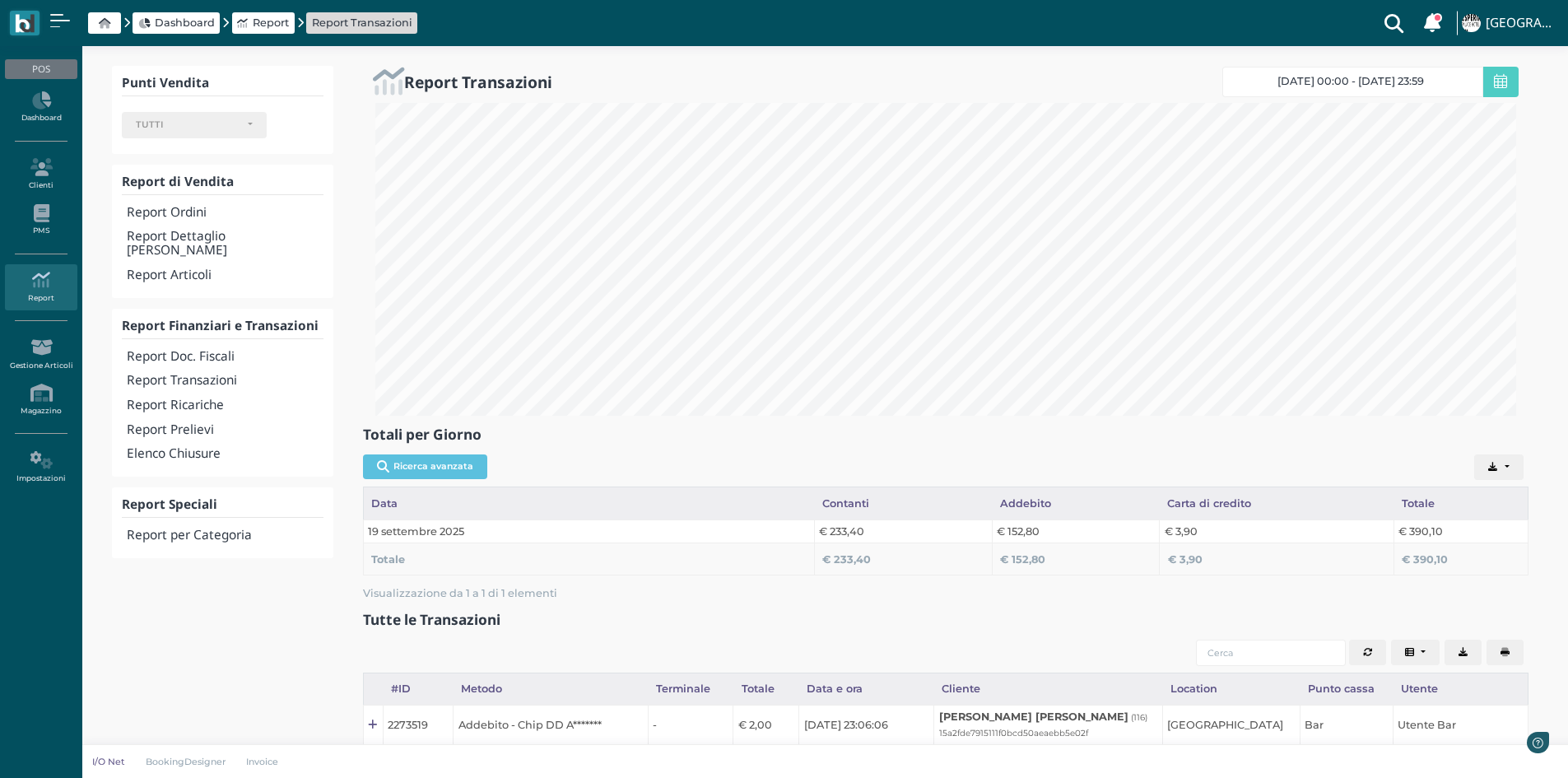
scroll to position [313, 1166]
click at [201, 350] on h4 "Report Doc. Fiscali" at bounding box center [225, 356] width 196 height 14
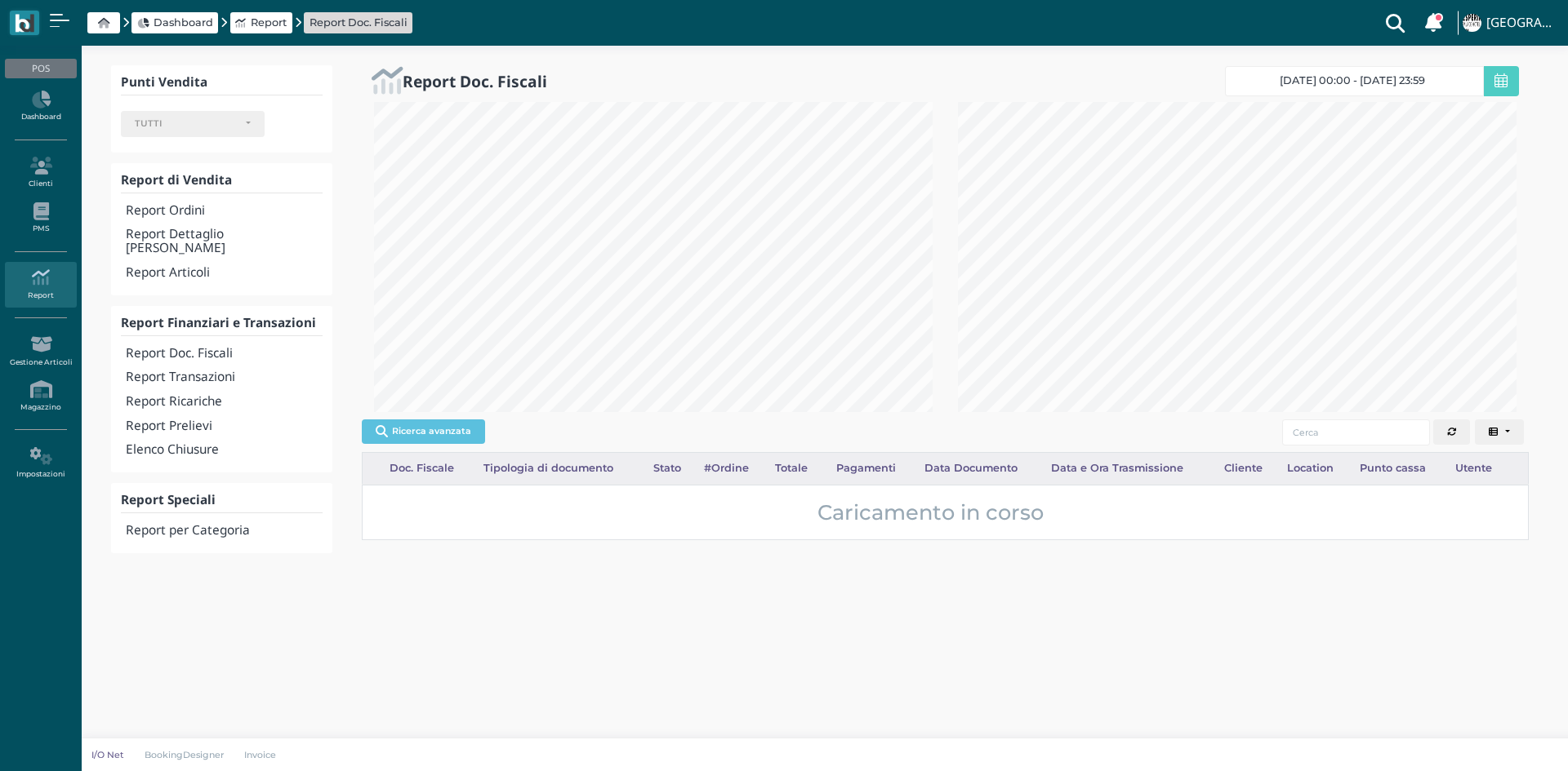
select select
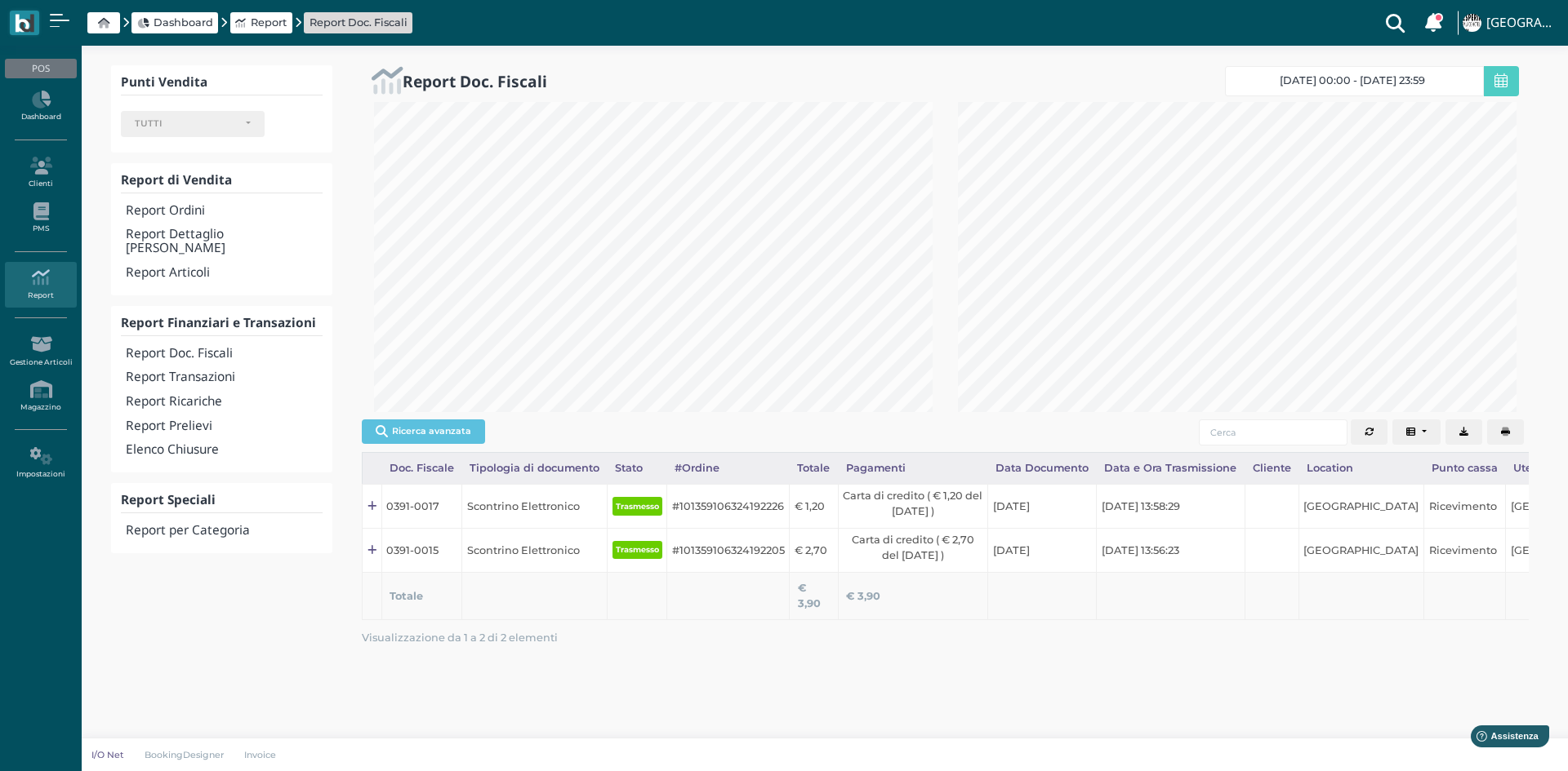
click at [1498, 430] on button "button" at bounding box center [1505, 432] width 37 height 26
click at [209, 443] on h4 "Elenco Chiusure" at bounding box center [224, 449] width 197 height 13
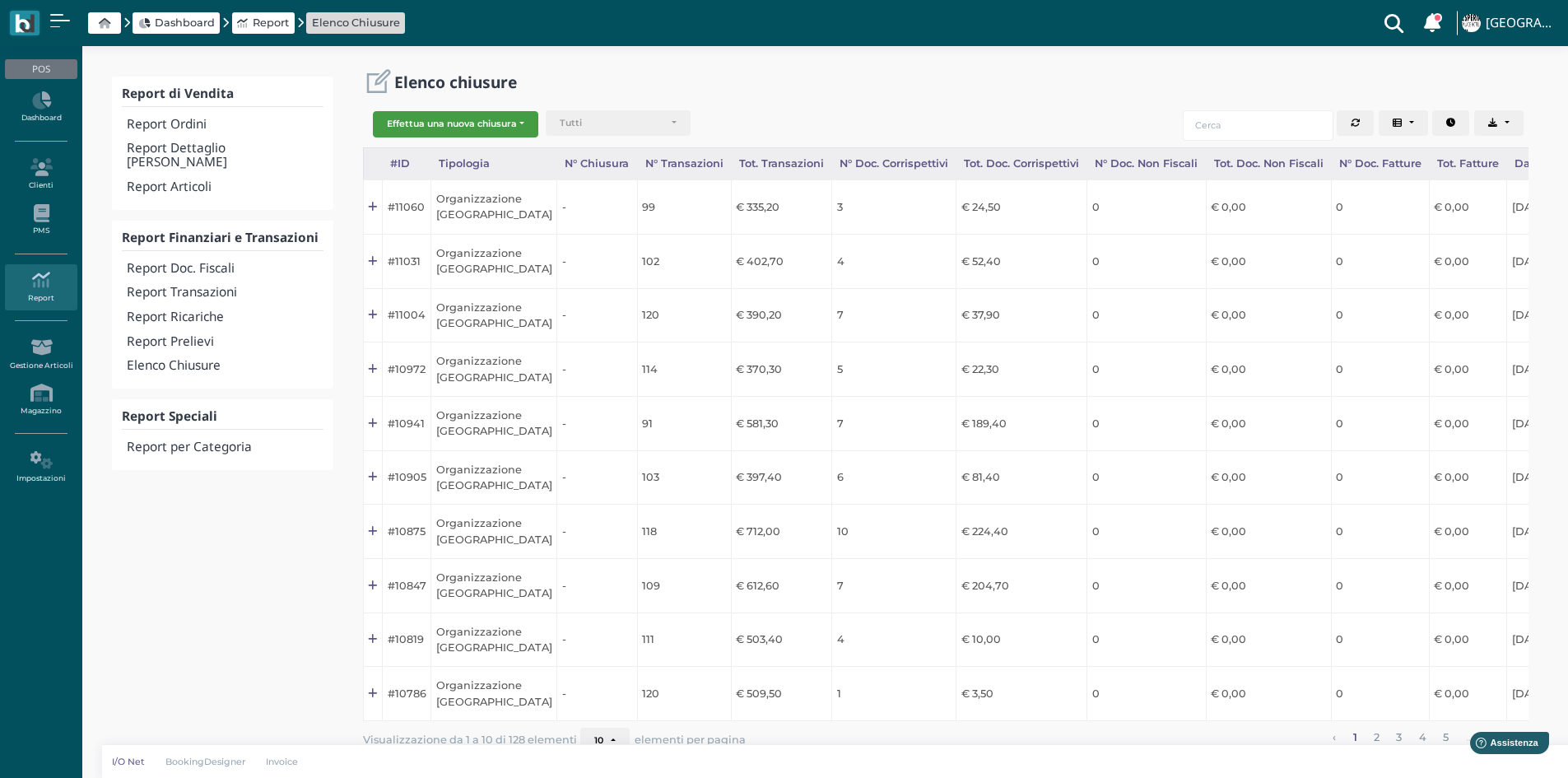
click at [507, 118] on button "Effettua una nuova chiusura" at bounding box center [455, 124] width 166 height 26
click at [474, 144] on span "Organizzazione" at bounding box center [437, 151] width 128 height 22
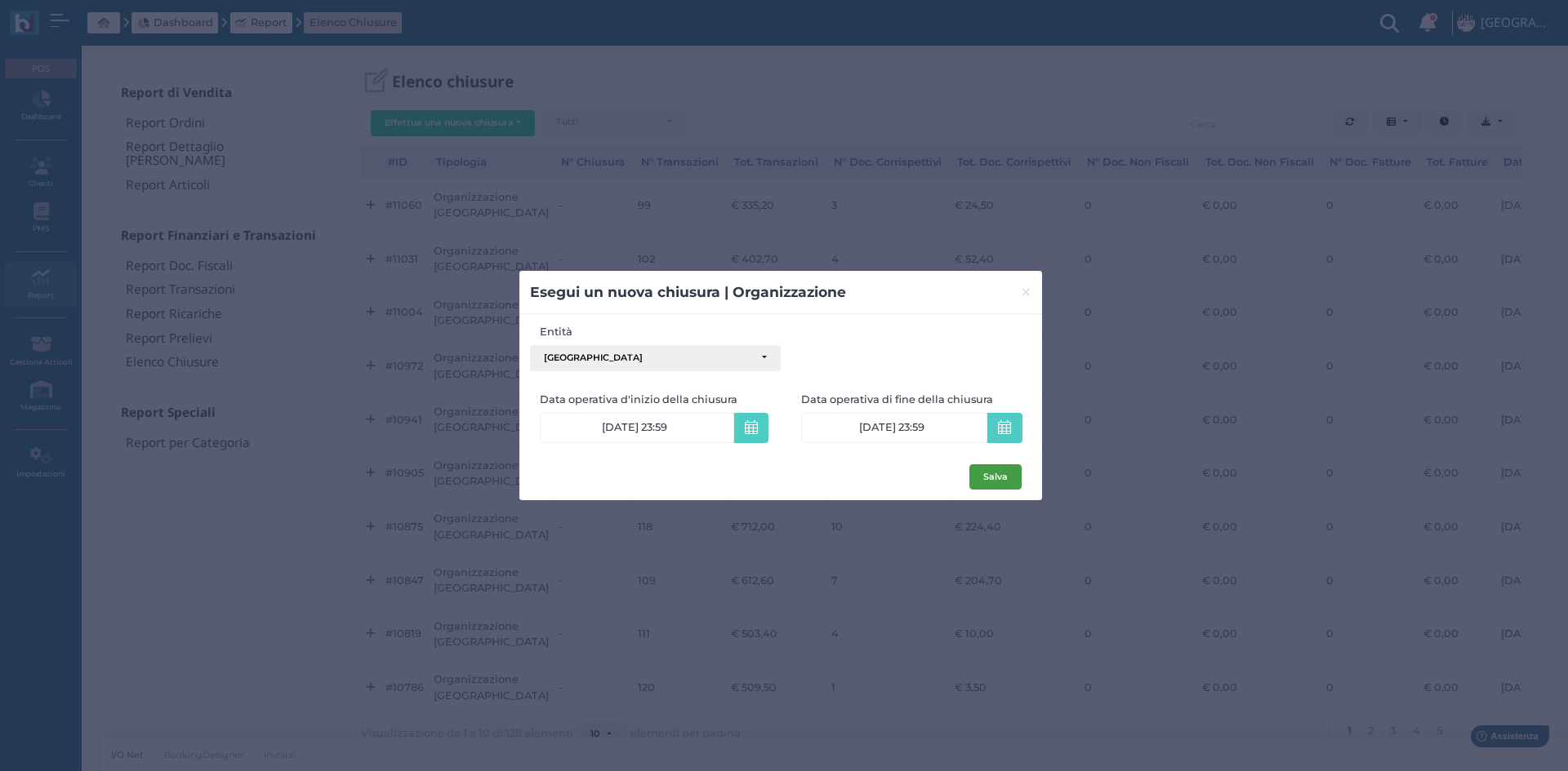
click at [978, 481] on button "Salva" at bounding box center [995, 477] width 52 height 26
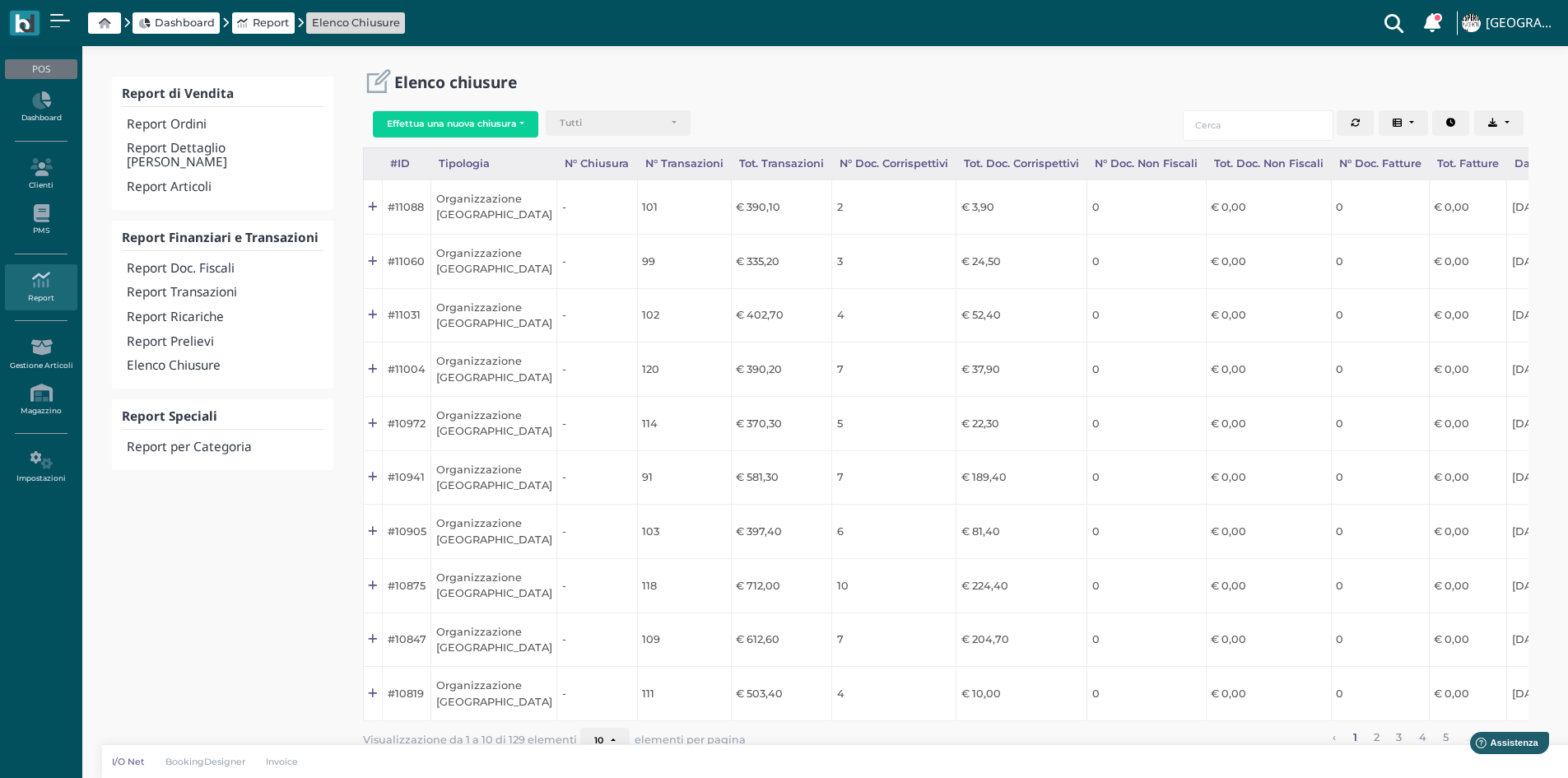
scroll to position [0, 163]
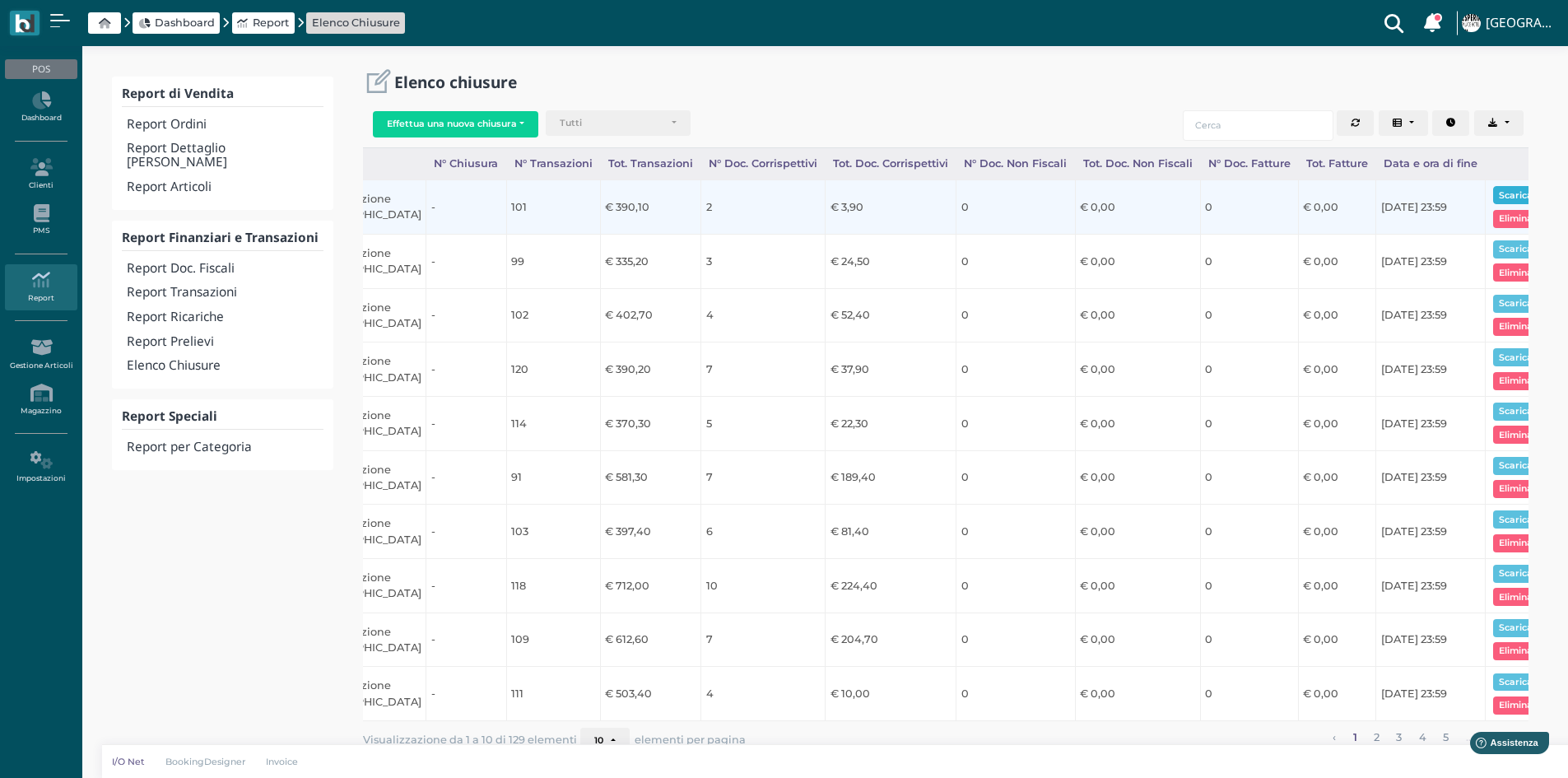
click at [1494, 199] on button "Scarica pdf" at bounding box center [1525, 195] width 63 height 18
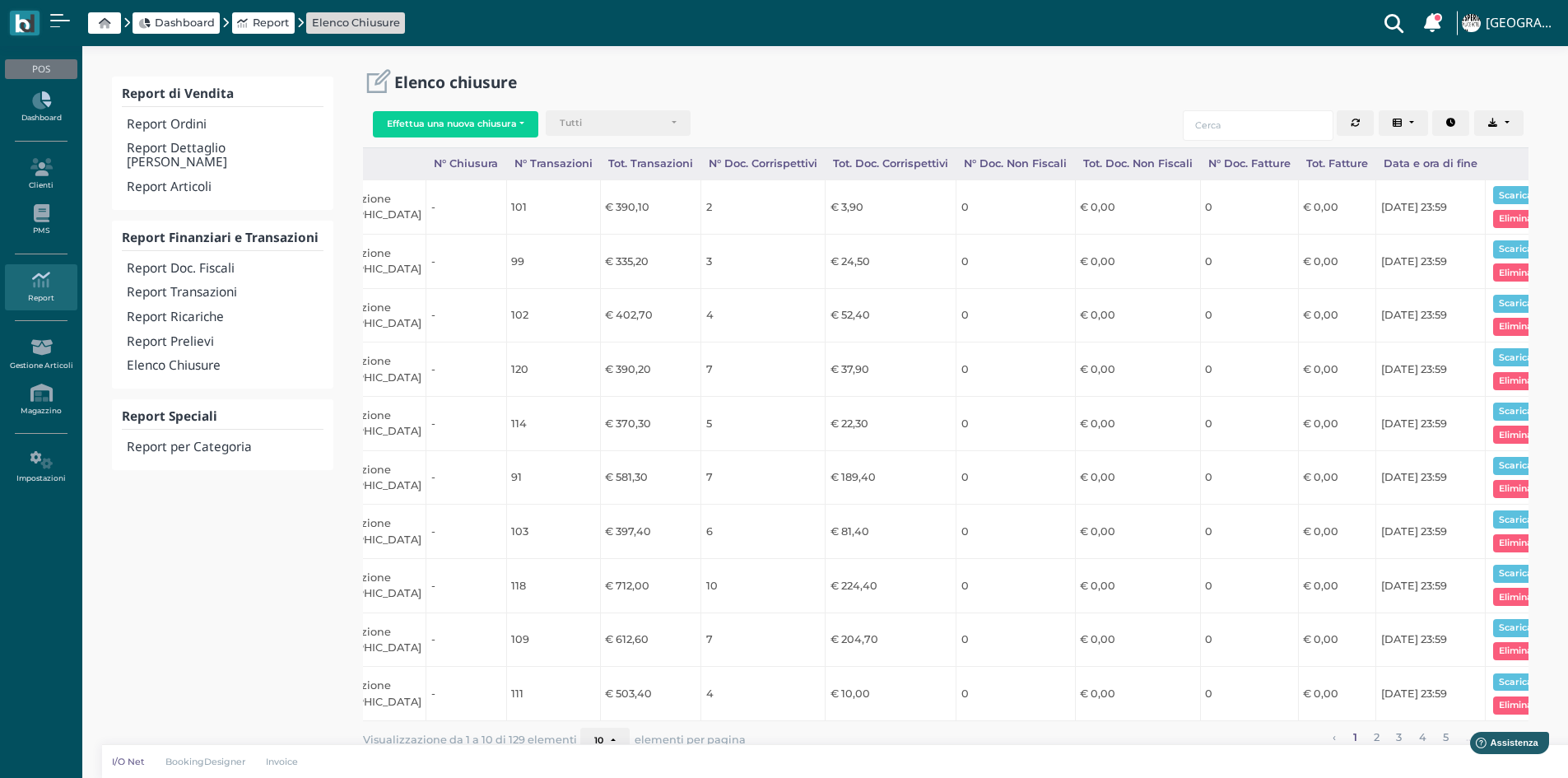
click at [41, 115] on link "Dashboard" at bounding box center [40, 108] width 72 height 45
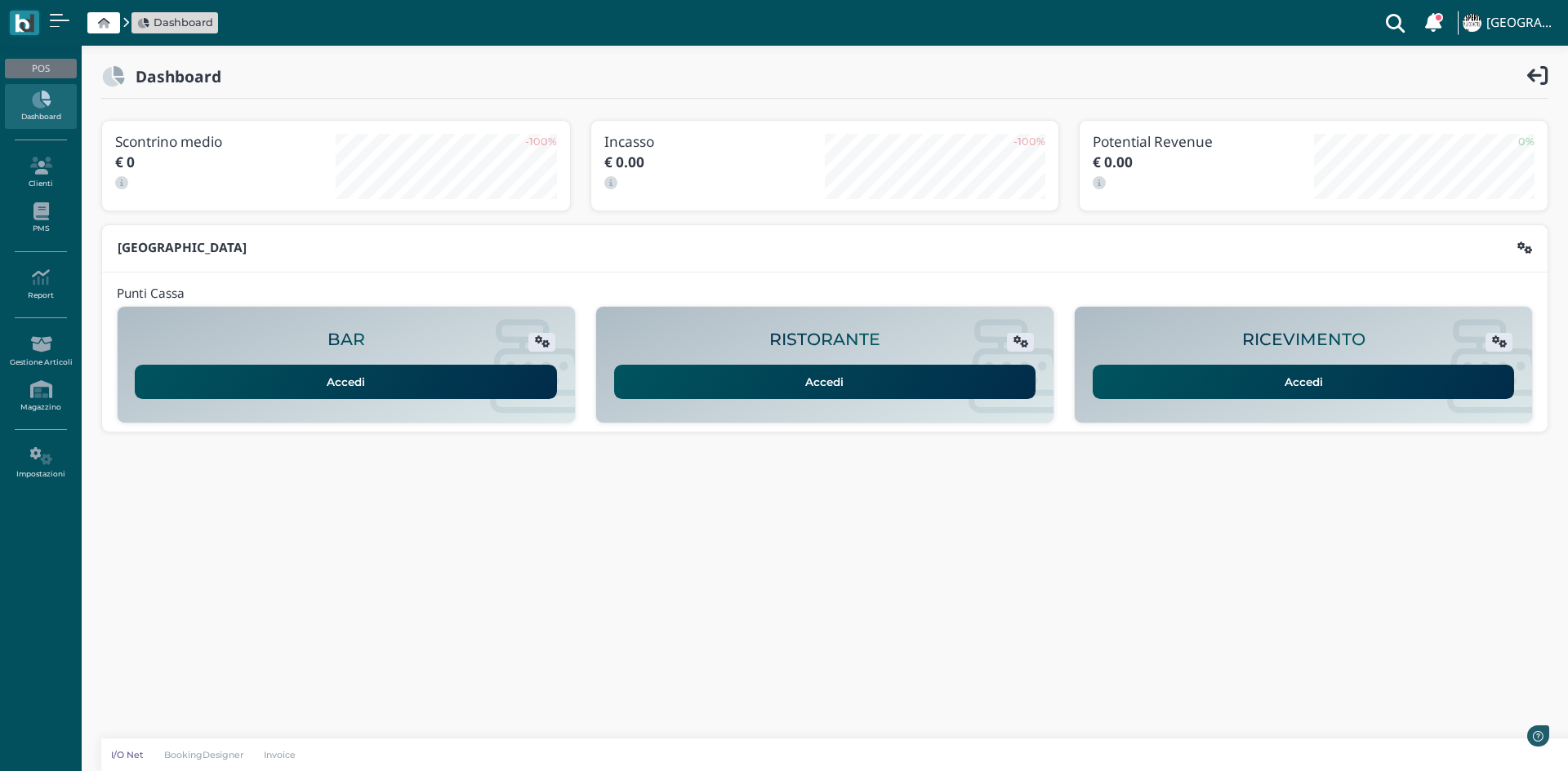
click at [1188, 394] on link "Accedi" at bounding box center [1304, 382] width 423 height 34
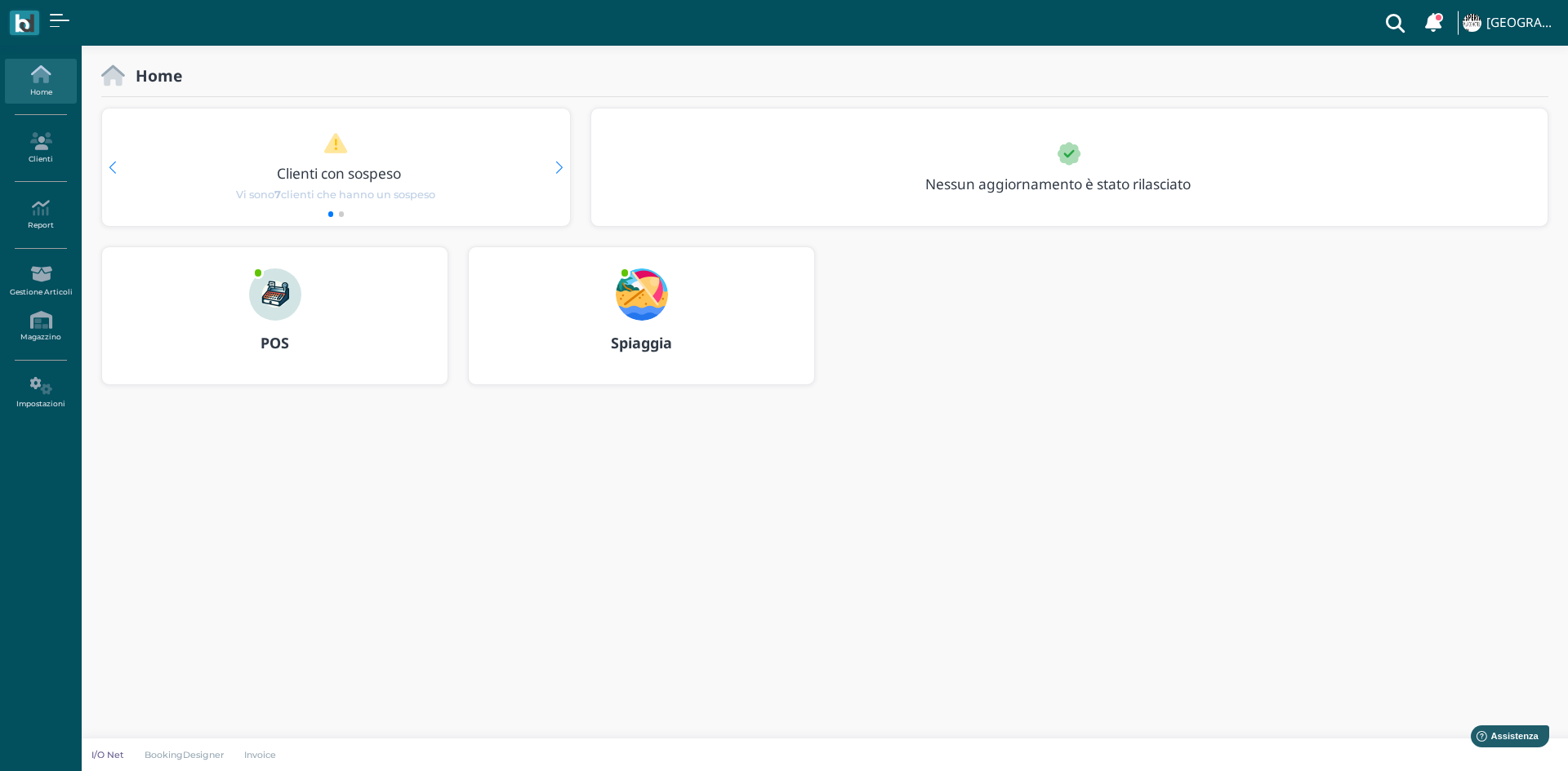
click at [274, 345] on b "POS" at bounding box center [275, 343] width 29 height 20
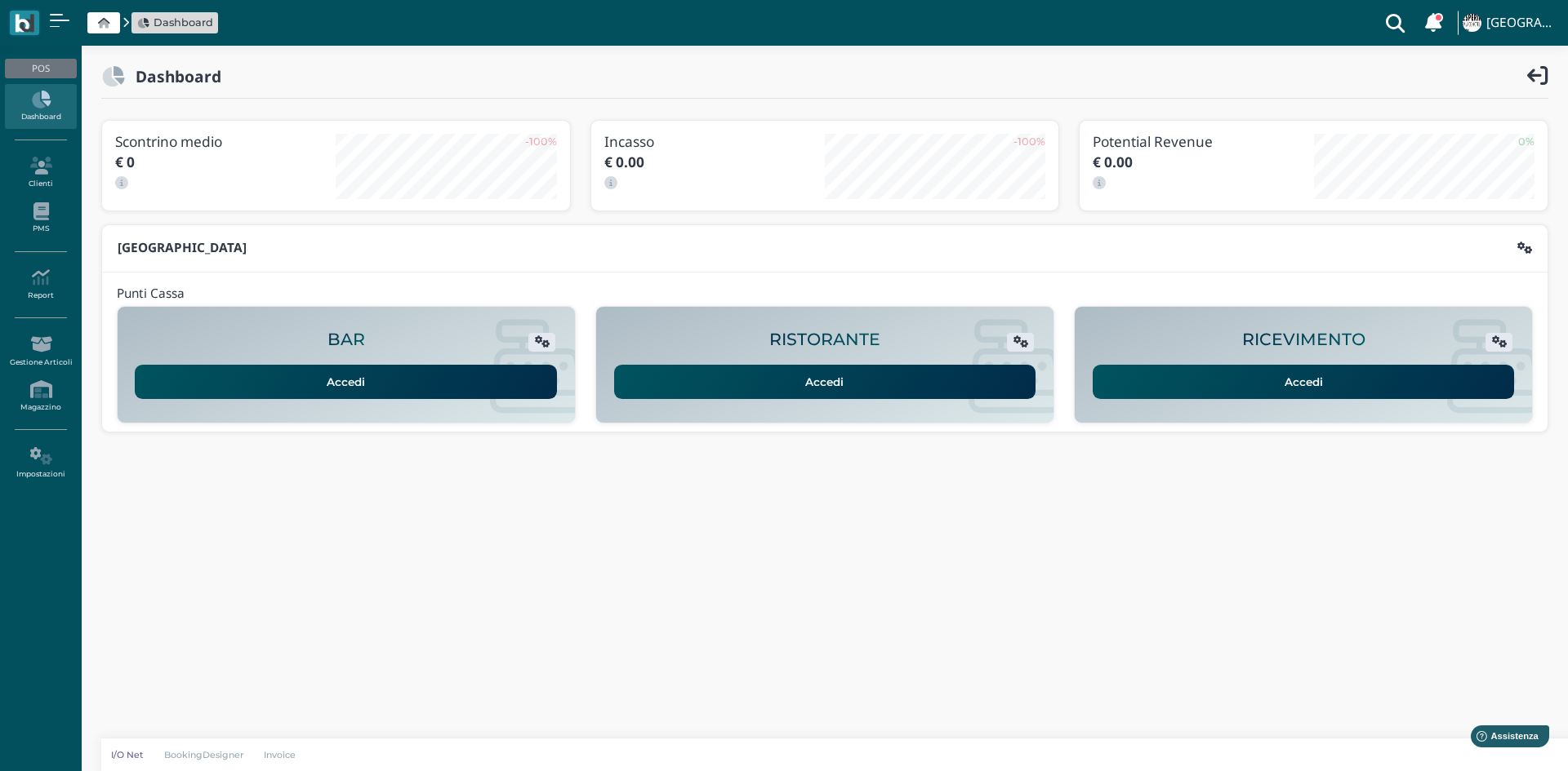
click at [1295, 383] on link "Accedi" at bounding box center [1304, 382] width 423 height 34
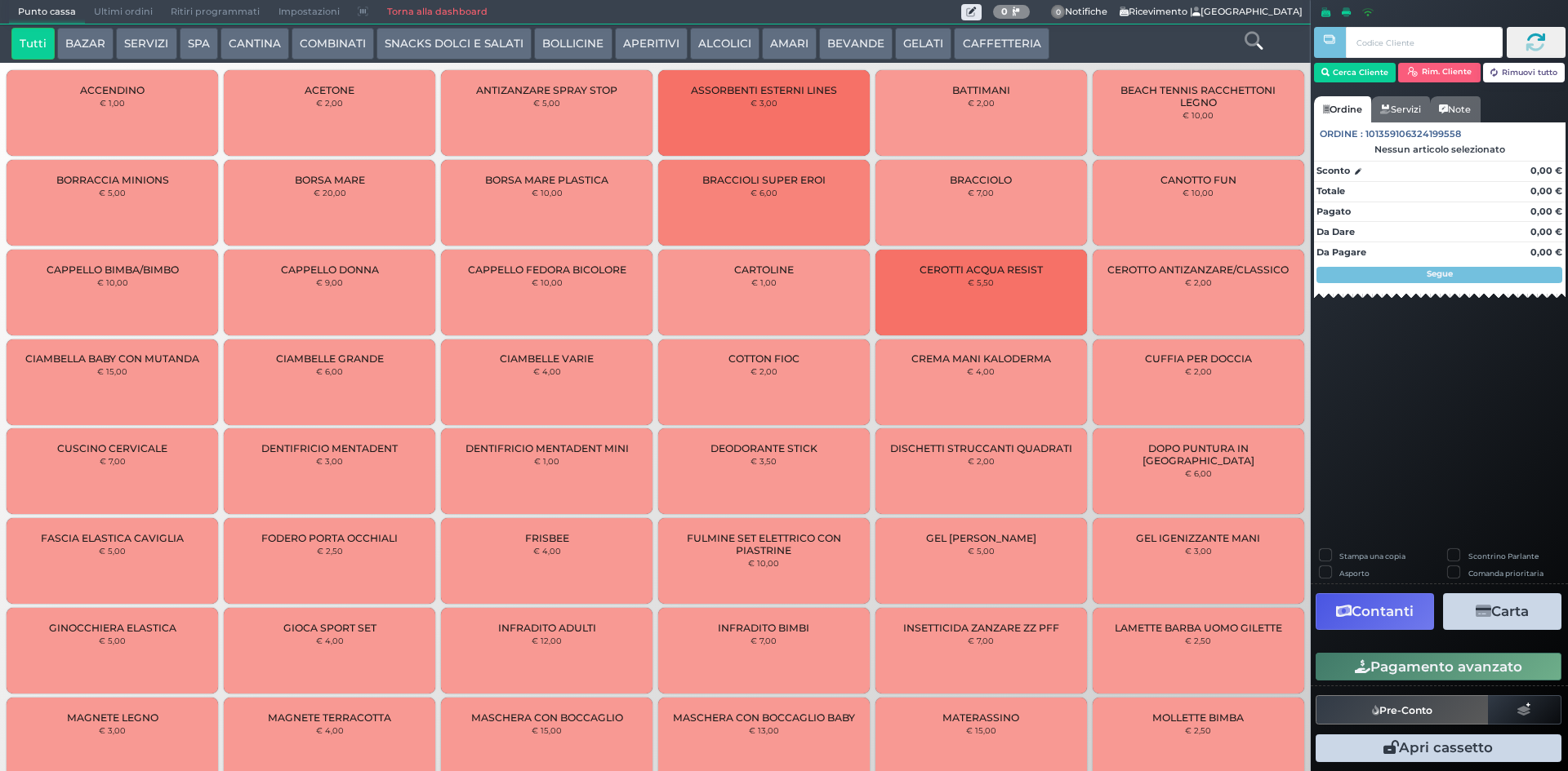
click at [708, 44] on button "ALCOLICI" at bounding box center [724, 44] width 69 height 32
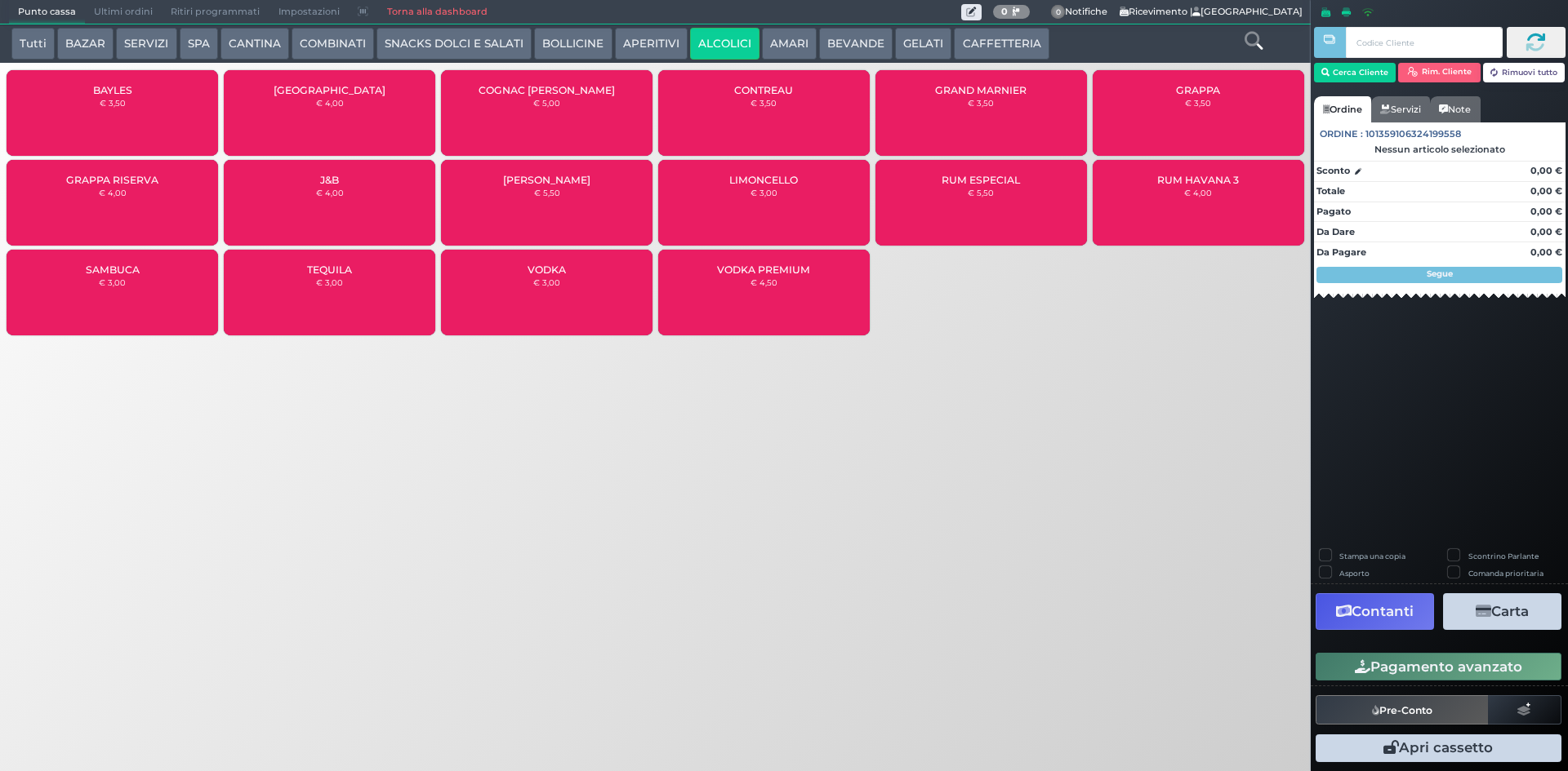
click at [850, 40] on button "BEVANDE" at bounding box center [856, 44] width 74 height 32
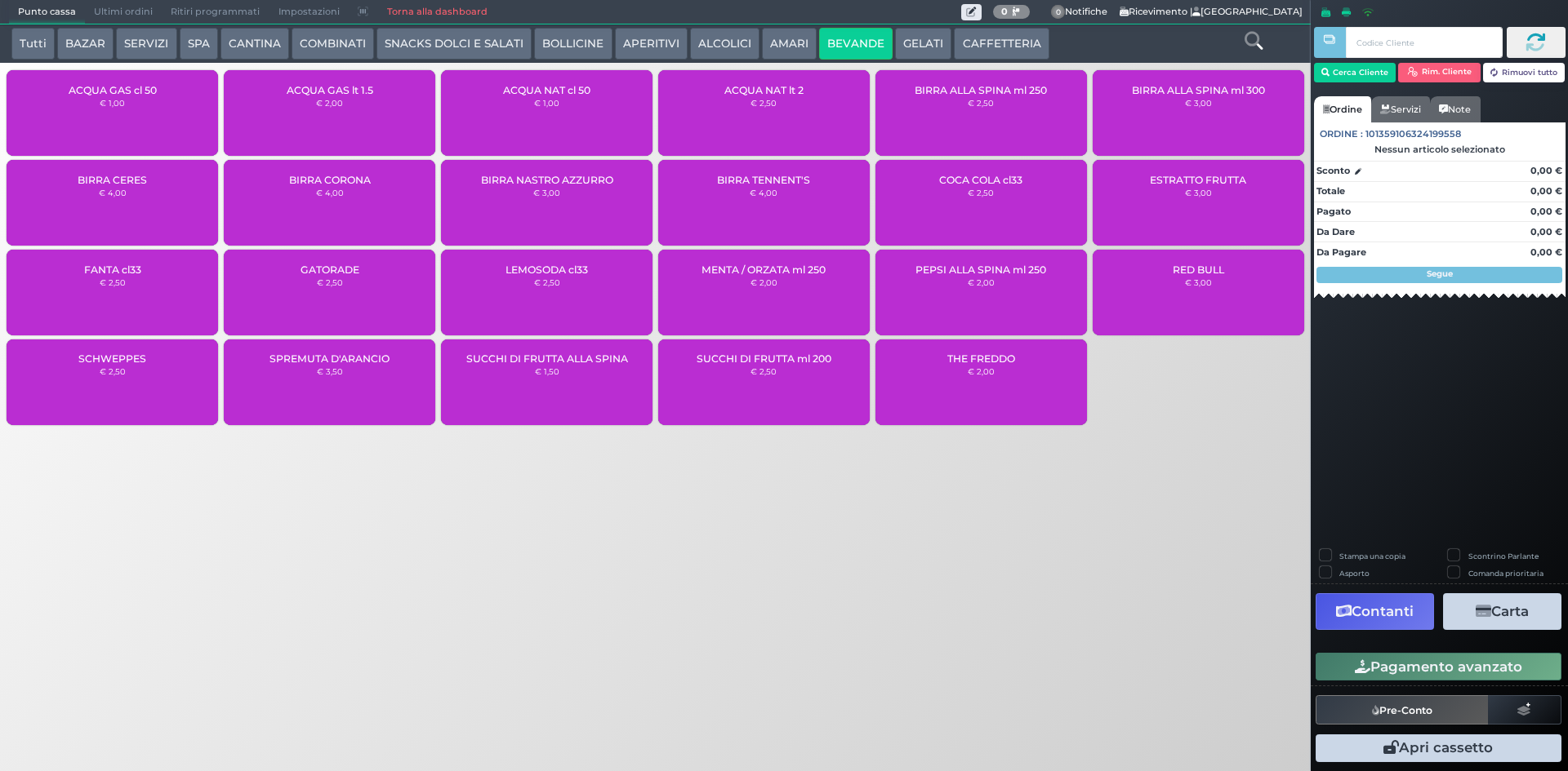
click at [1207, 110] on div "BIRRA ALLA SPINA ml 300 € 3,00" at bounding box center [1198, 112] width 211 height 85
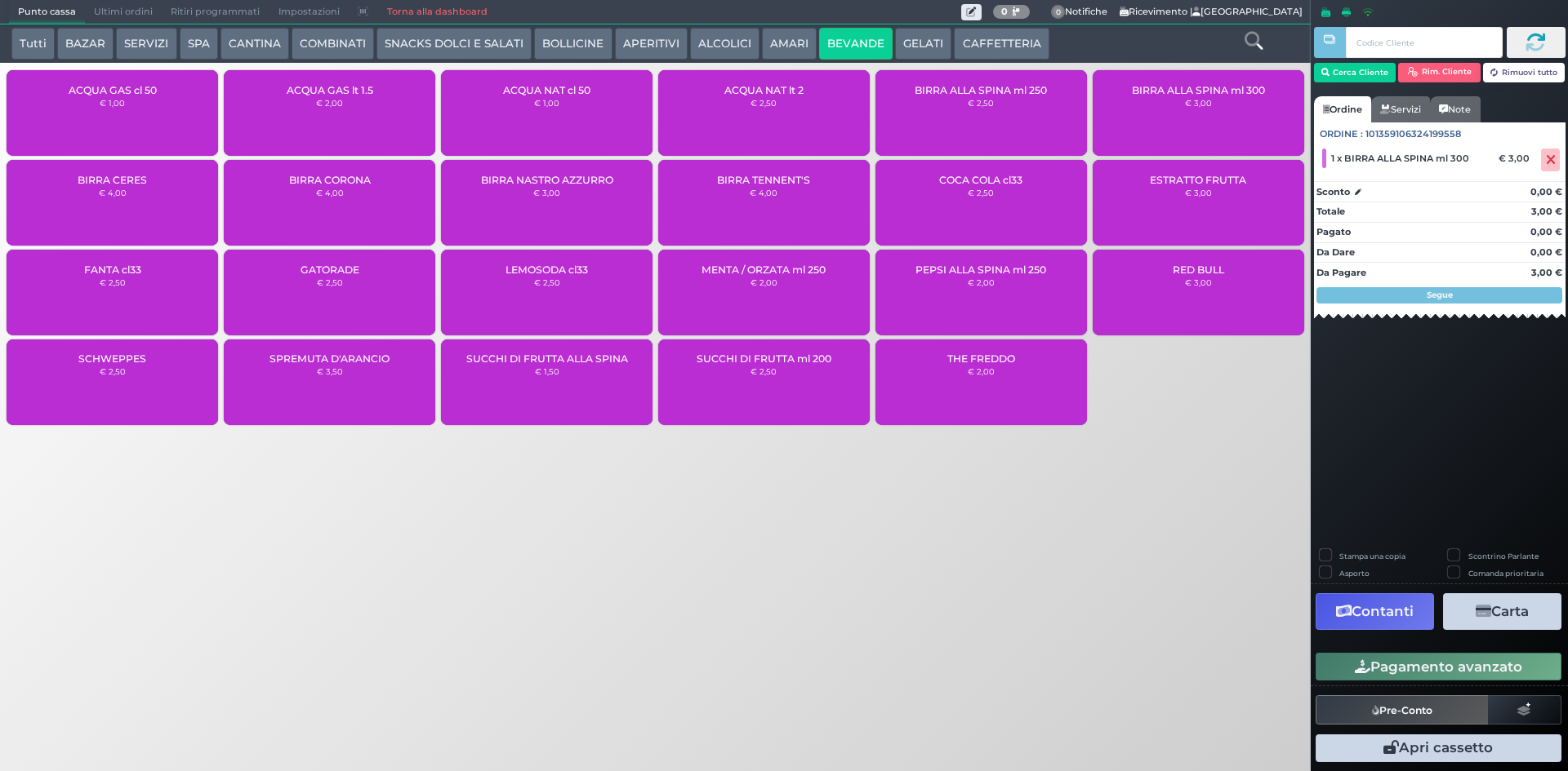
click at [1208, 108] on div "BIRRA ALLA SPINA ml 300 € 3,00" at bounding box center [1198, 112] width 211 height 85
click at [1339, 556] on label "Stampa una copia" at bounding box center [1372, 556] width 67 height 11
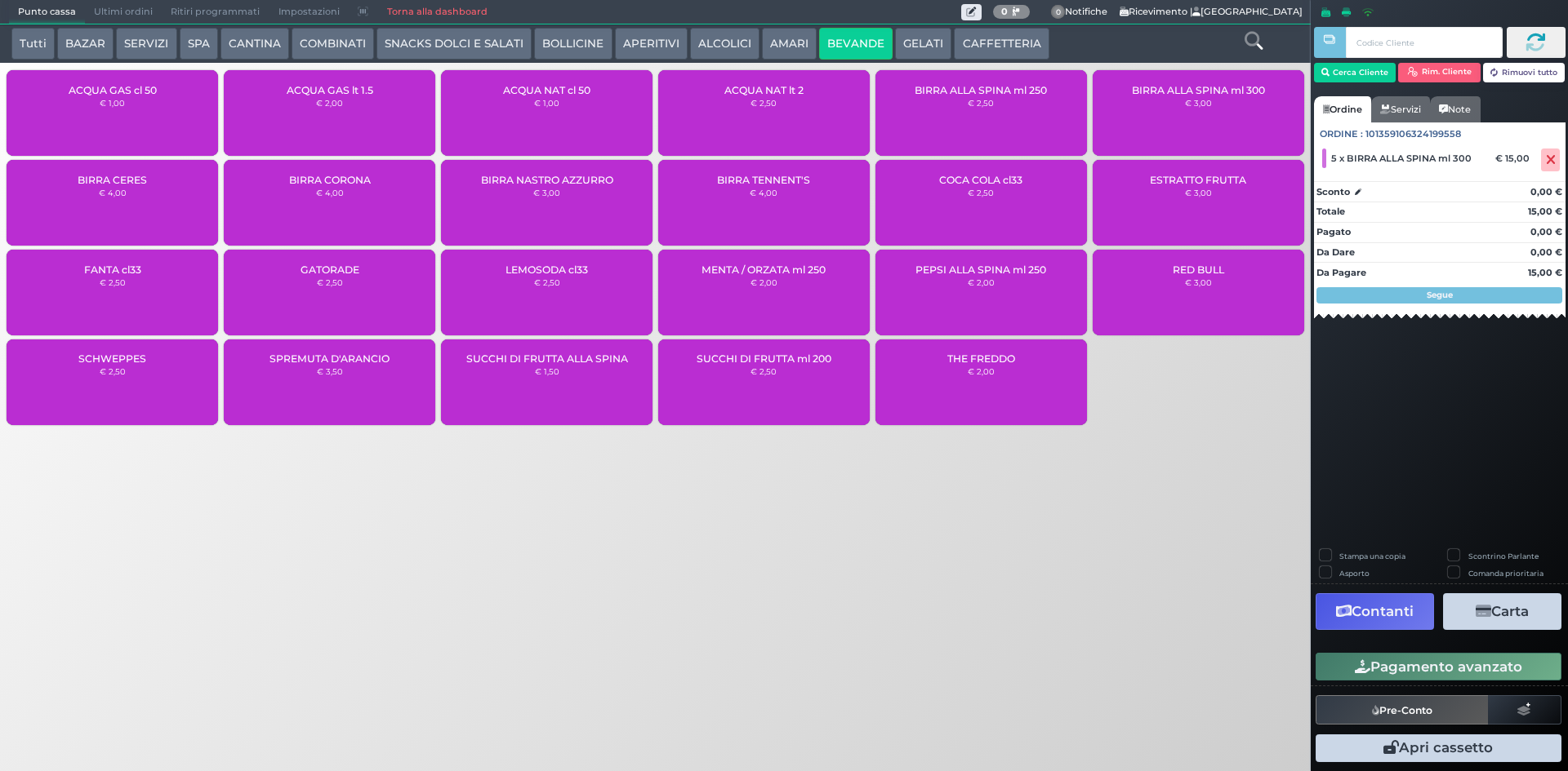
checkbox input "true"
click at [1506, 607] on button "Carta" at bounding box center [1502, 611] width 119 height 37
